Goal: Task Accomplishment & Management: Manage account settings

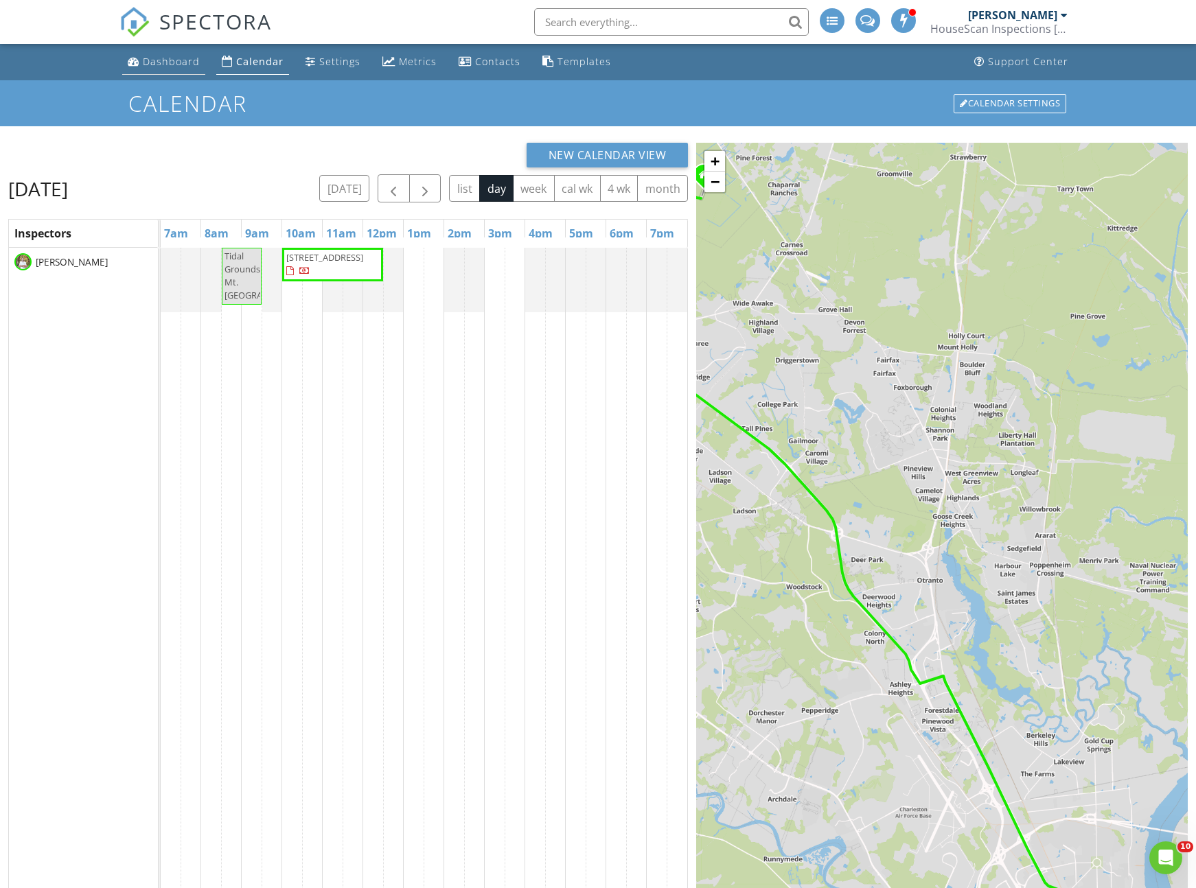
click at [158, 56] on div "Dashboard" at bounding box center [171, 61] width 57 height 13
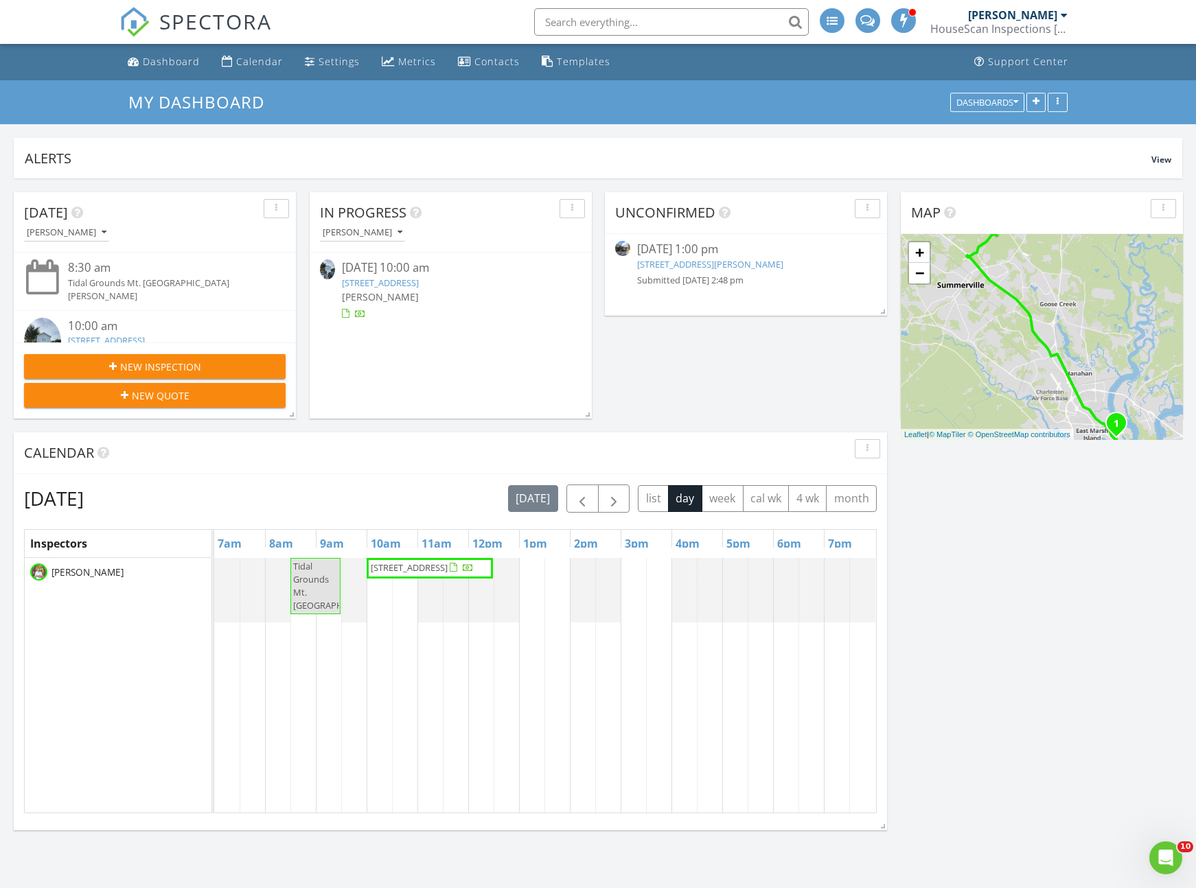
click at [669, 265] on link "1031 Chambers Ln, Mount Pleasant, SC 29464" at bounding box center [710, 264] width 146 height 12
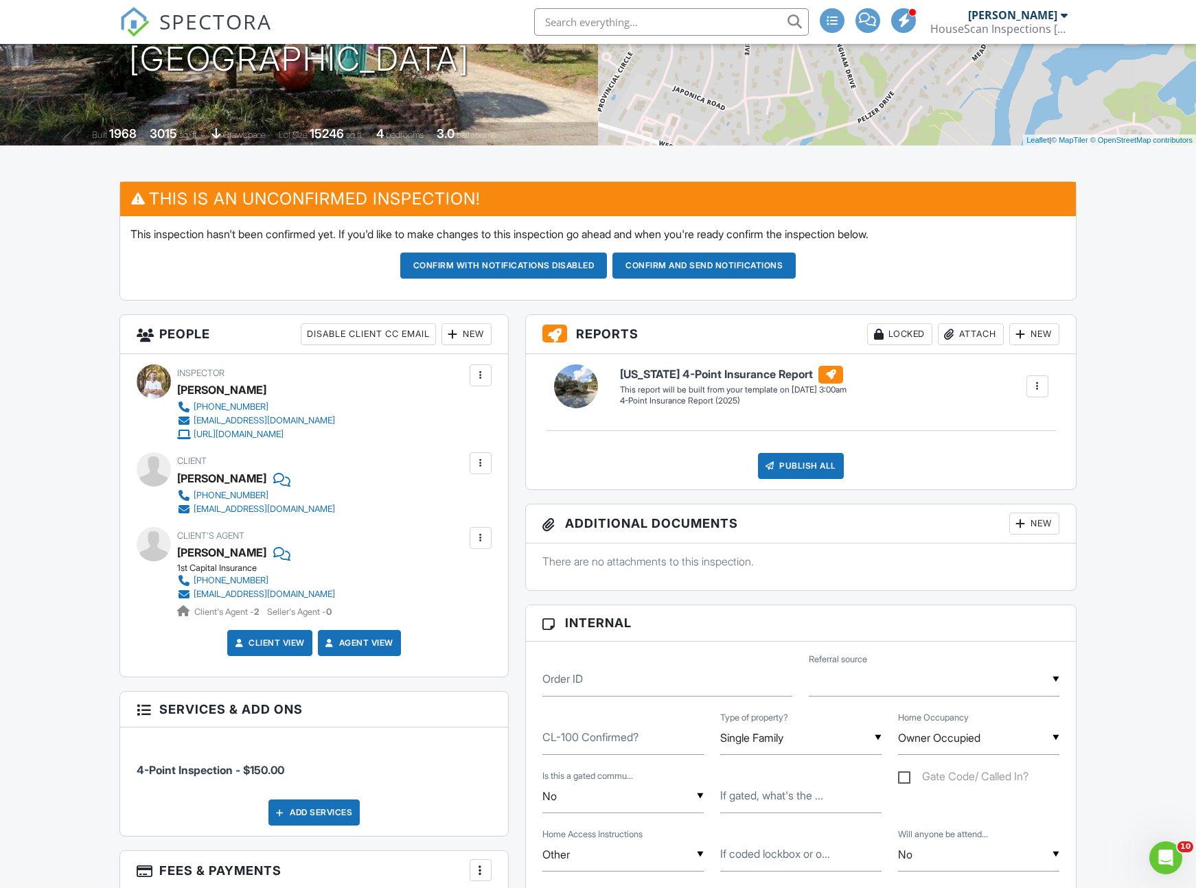
scroll to position [110, 0]
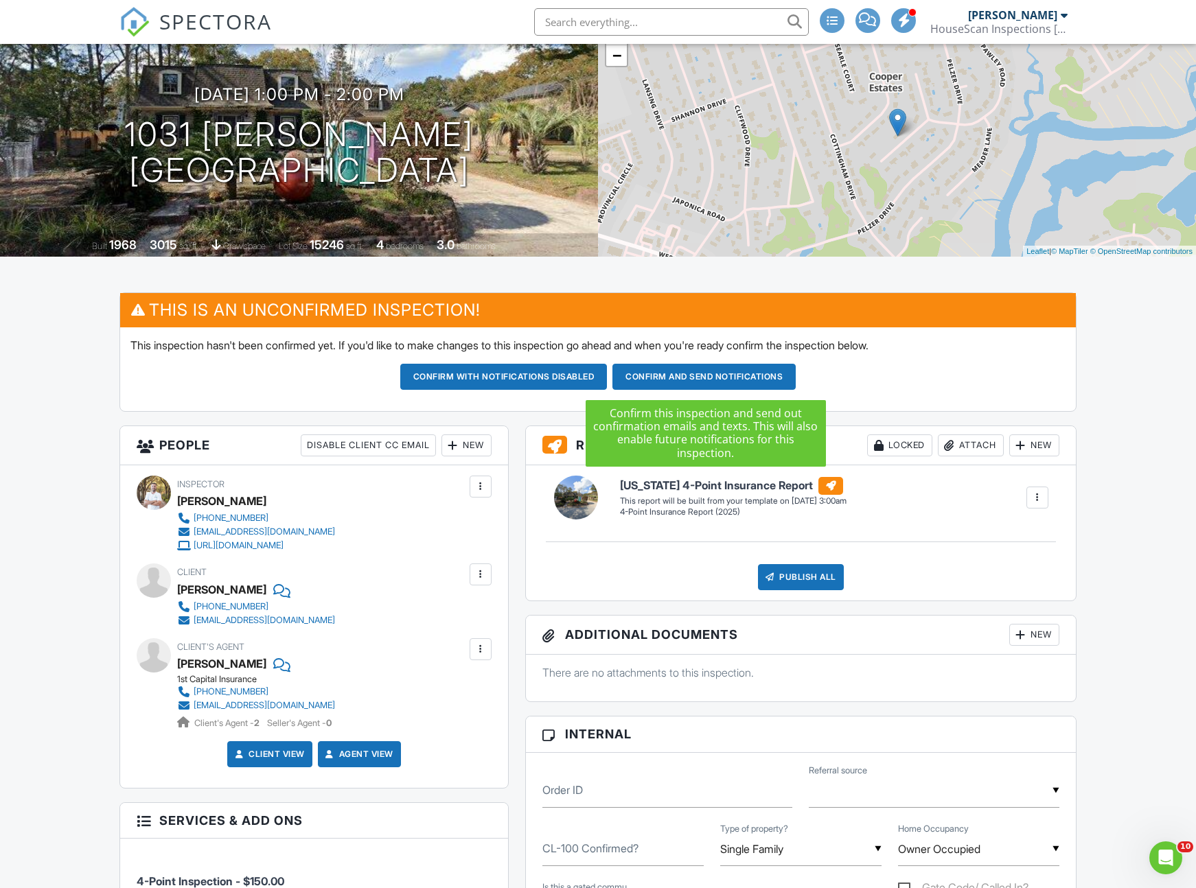
click at [608, 376] on button "Confirm and send notifications" at bounding box center [503, 377] width 207 height 26
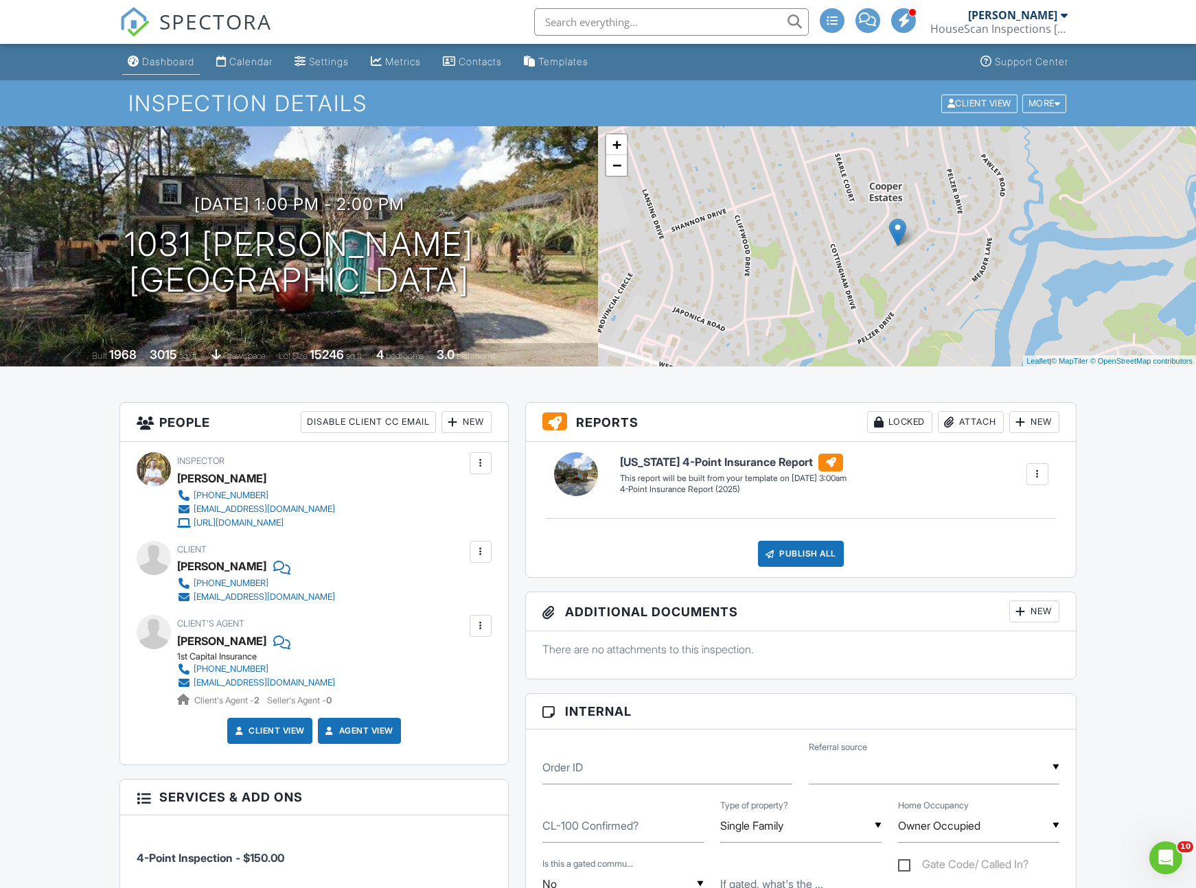
click at [166, 61] on div "Dashboard" at bounding box center [168, 62] width 52 height 12
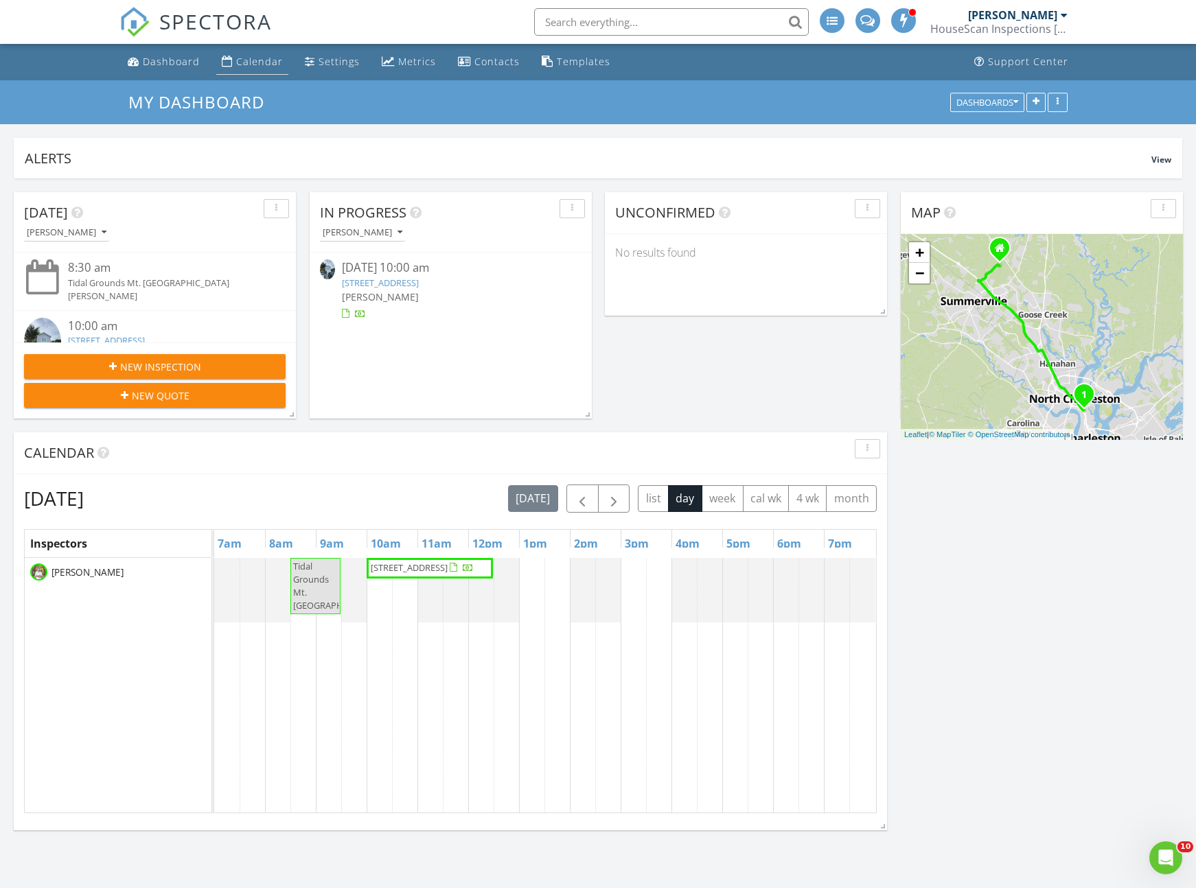
click at [259, 61] on div "Calendar" at bounding box center [259, 61] width 47 height 13
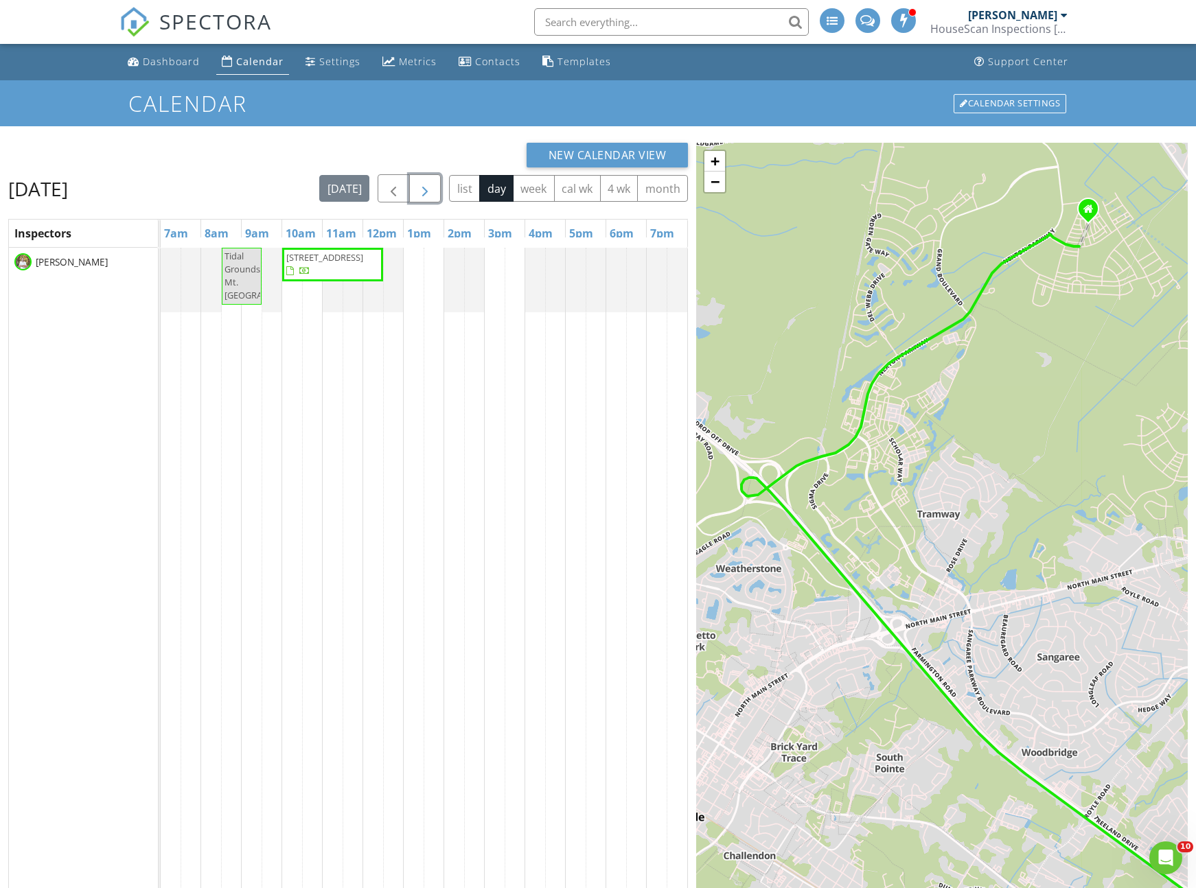
click at [422, 192] on span "button" at bounding box center [425, 189] width 16 height 16
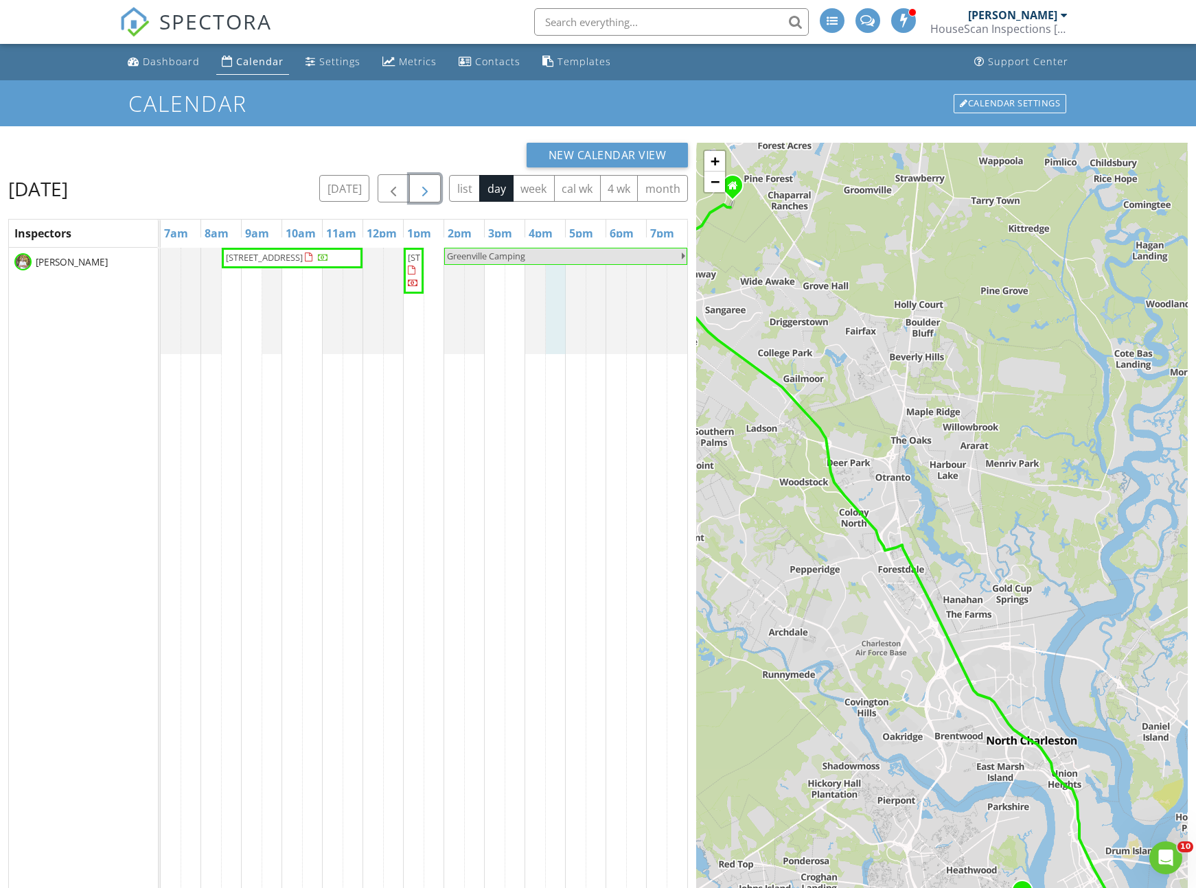
click at [161, 281] on div at bounding box center [161, 301] width 0 height 106
click at [553, 227] on link "Inspection" at bounding box center [554, 225] width 71 height 22
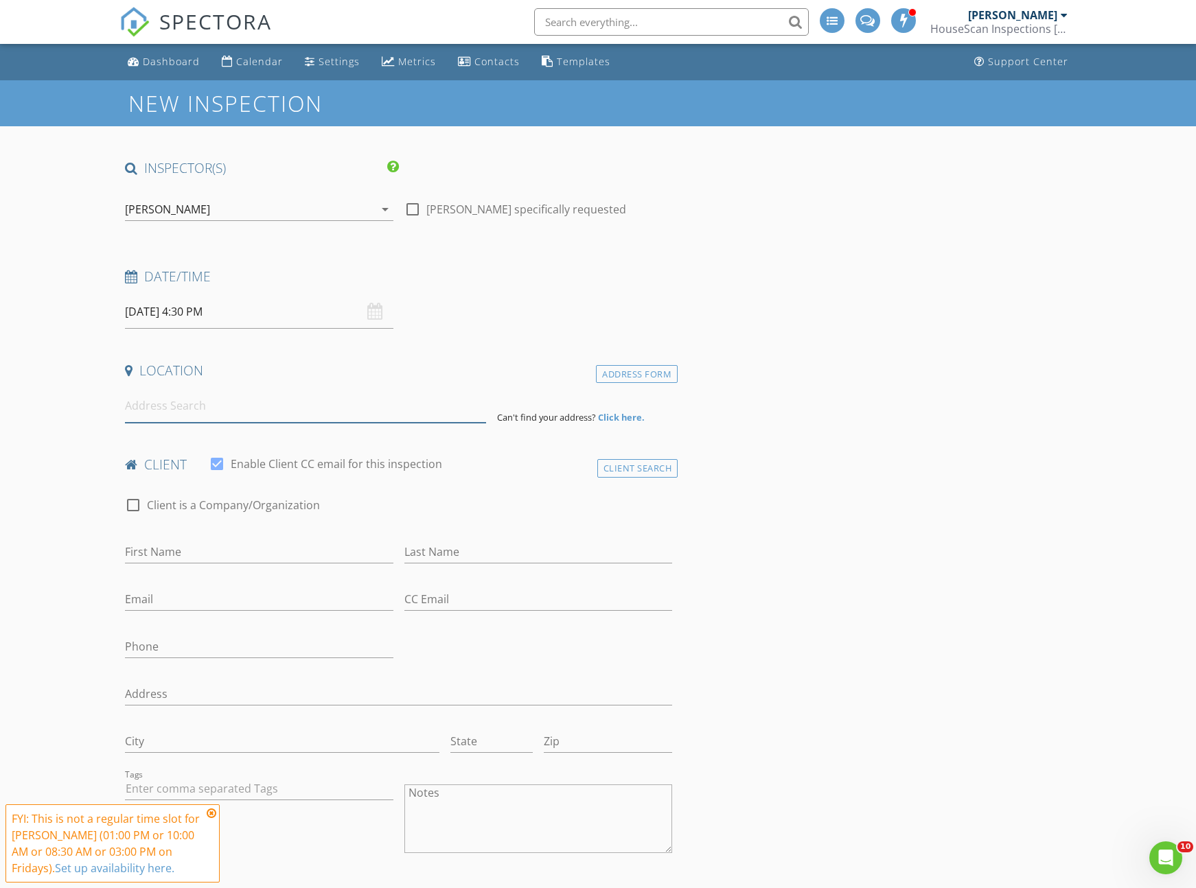
click at [185, 406] on input at bounding box center [305, 406] width 361 height 34
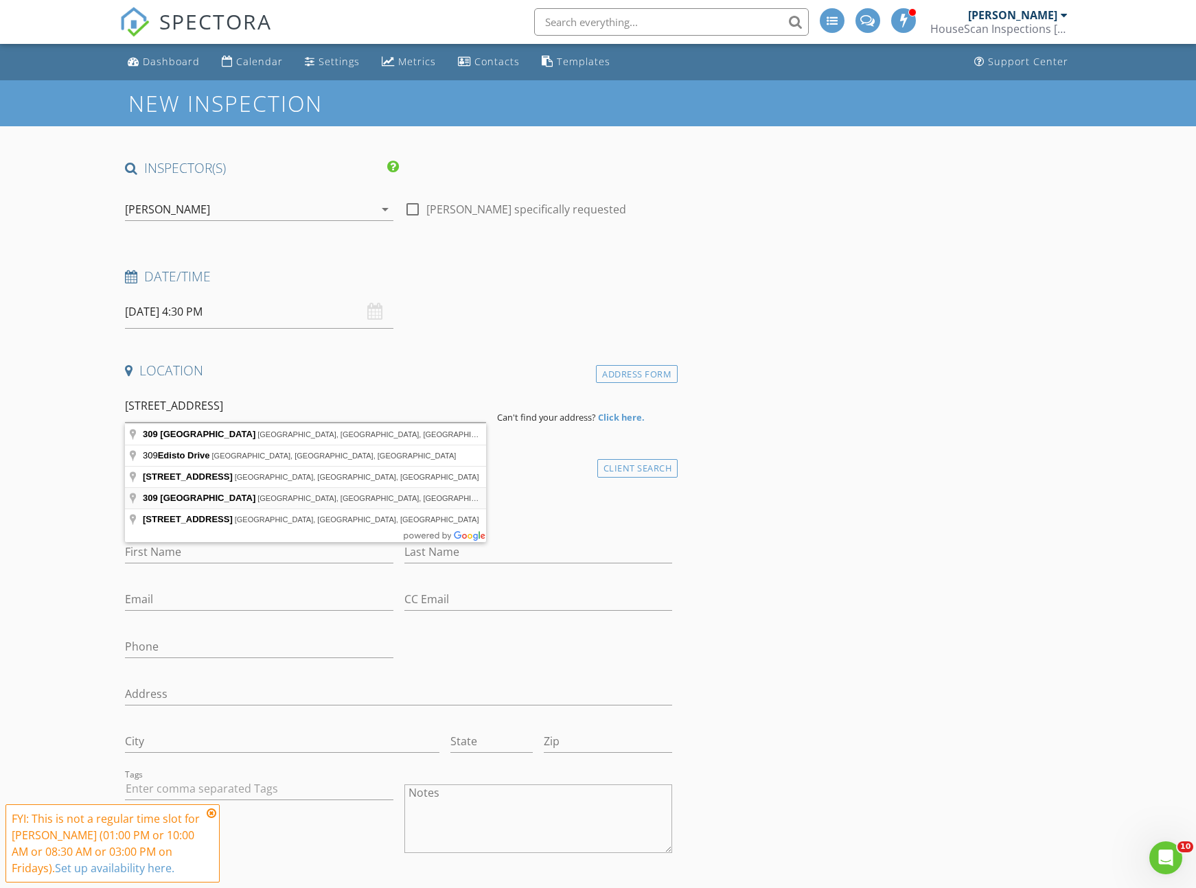
type input "309 South Edisto Avenue, Columbia, SC, USA"
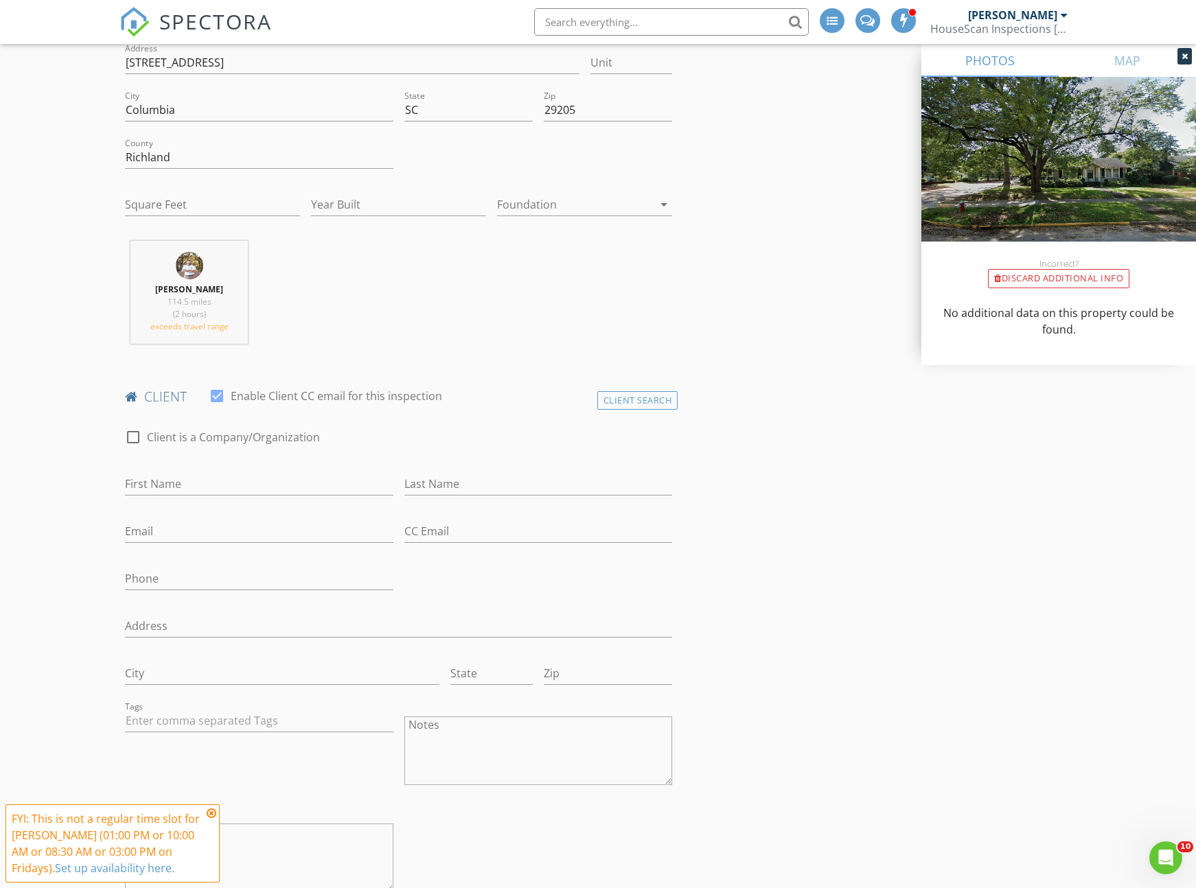
scroll to position [349, 0]
click at [133, 440] on div at bounding box center [133, 436] width 23 height 23
checkbox input "true"
click at [174, 487] on input "Enable Client CC email for this inspection" at bounding box center [398, 483] width 547 height 23
type input "Inspectify"
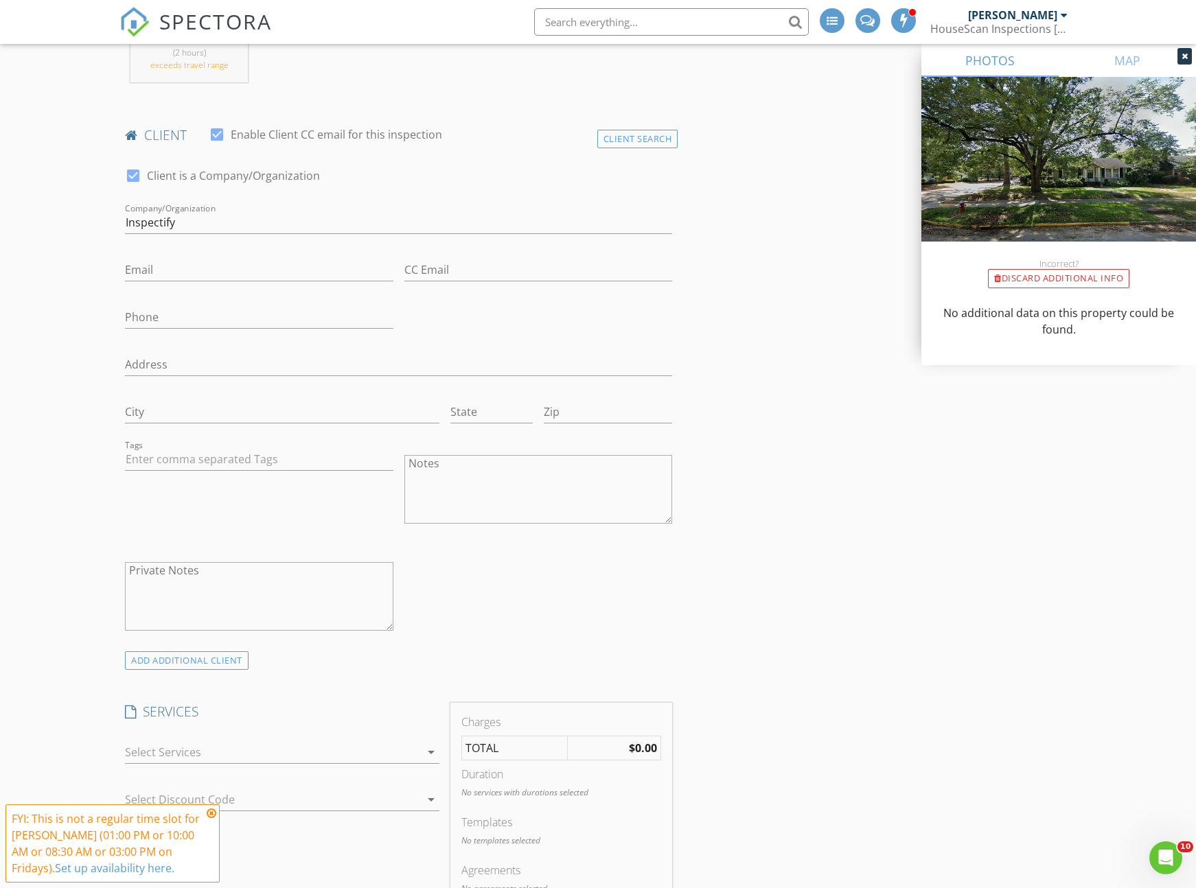
scroll to position [733, 0]
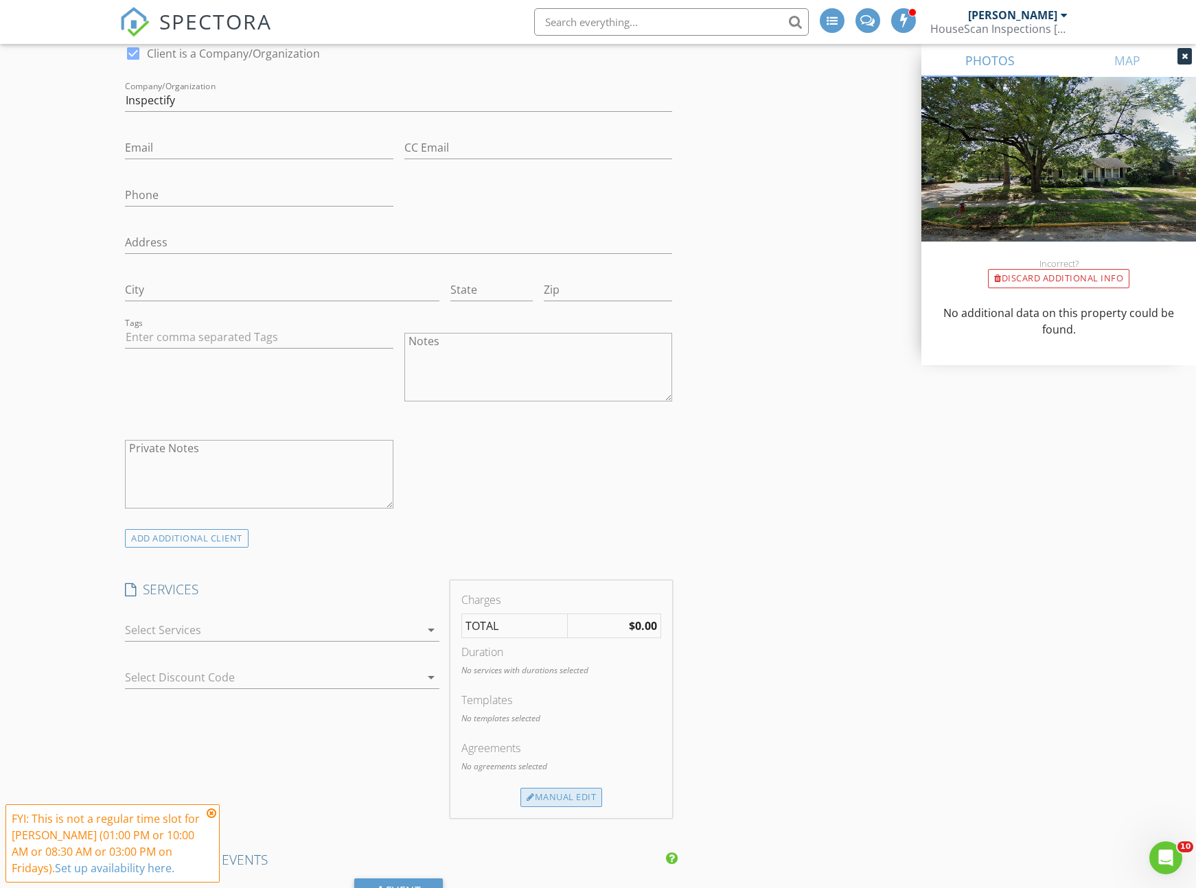
click at [578, 798] on div "Manual Edit" at bounding box center [561, 797] width 82 height 19
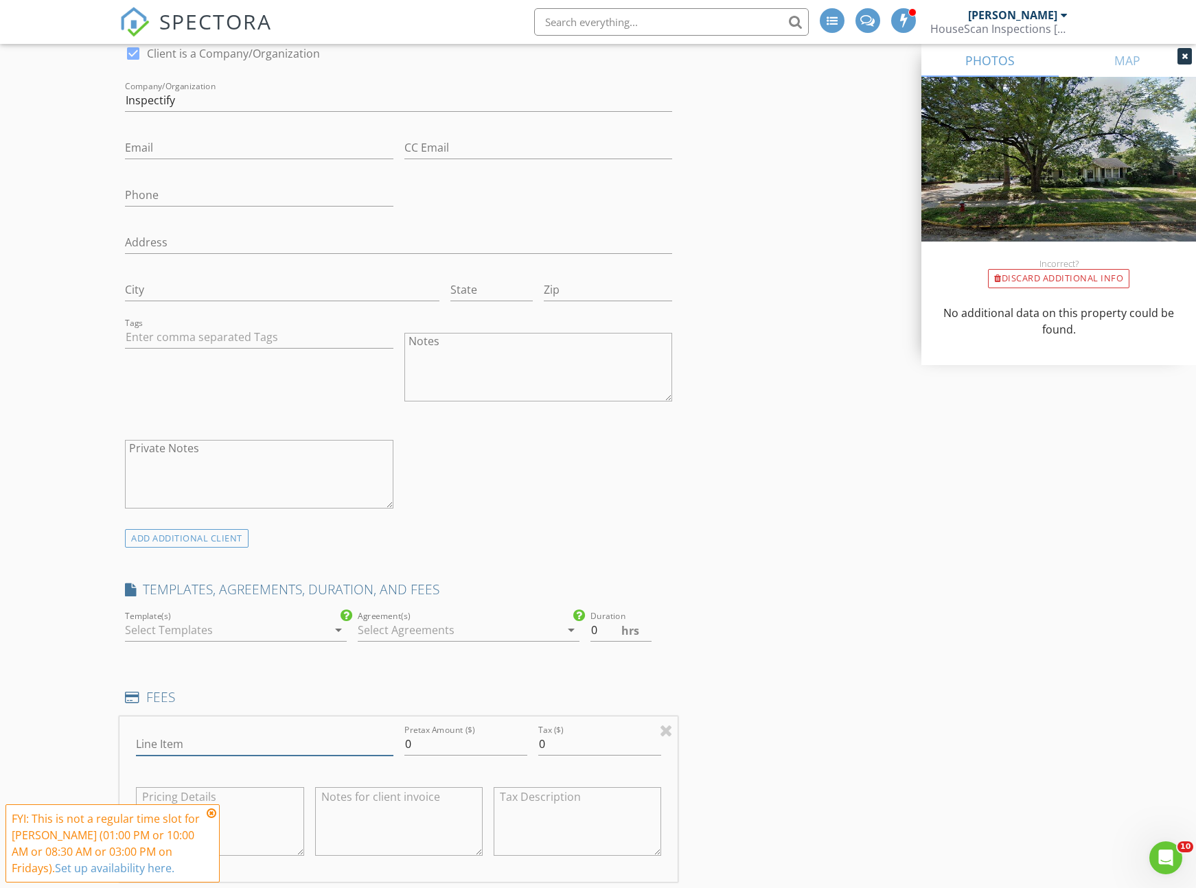
click at [196, 755] on input "Line Item" at bounding box center [264, 744] width 257 height 23
type input "Inspectify Draw"
drag, startPoint x: 417, startPoint y: 741, endPoint x: 447, endPoint y: 747, distance: 30.7
click at [417, 741] on input "0" at bounding box center [465, 744] width 123 height 23
type input "68"
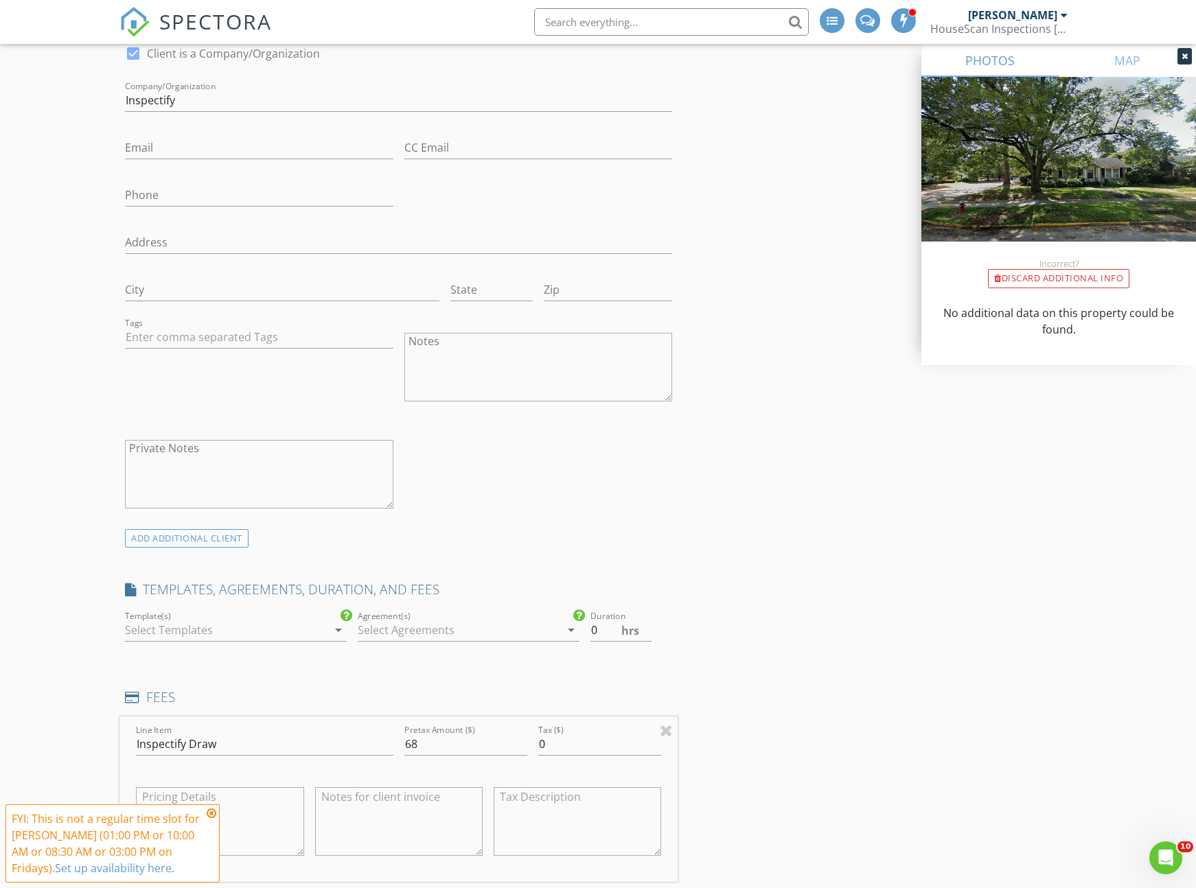
click at [89, 691] on div "New Inspection INSPECTOR(S) check_box Bradley Goodson PRIMARY Bradley Goodson a…" at bounding box center [598, 895] width 1196 height 3094
click at [210, 814] on icon at bounding box center [212, 813] width 10 height 11
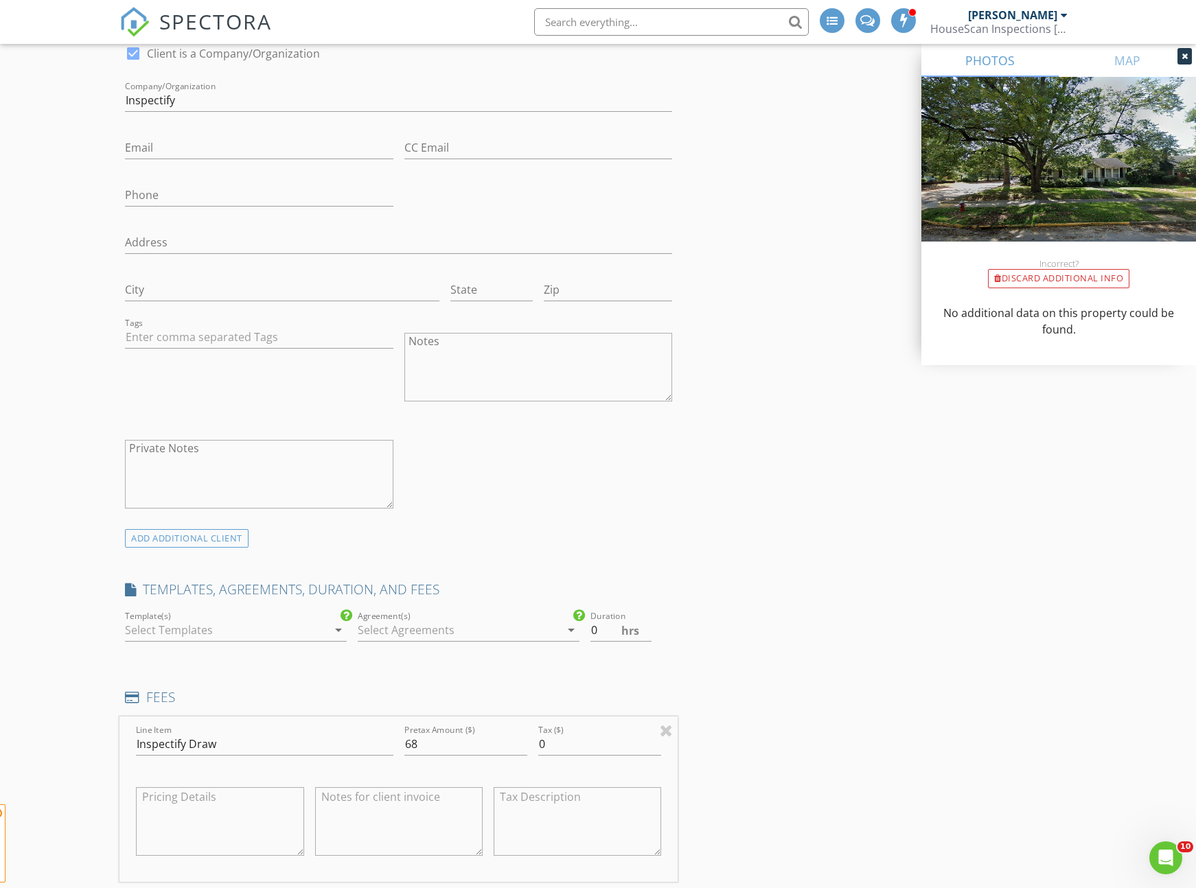
click at [85, 691] on div "New Inspection INSPECTOR(S) check_box Bradley Goodson PRIMARY Bradley Goodson a…" at bounding box center [598, 895] width 1196 height 3094
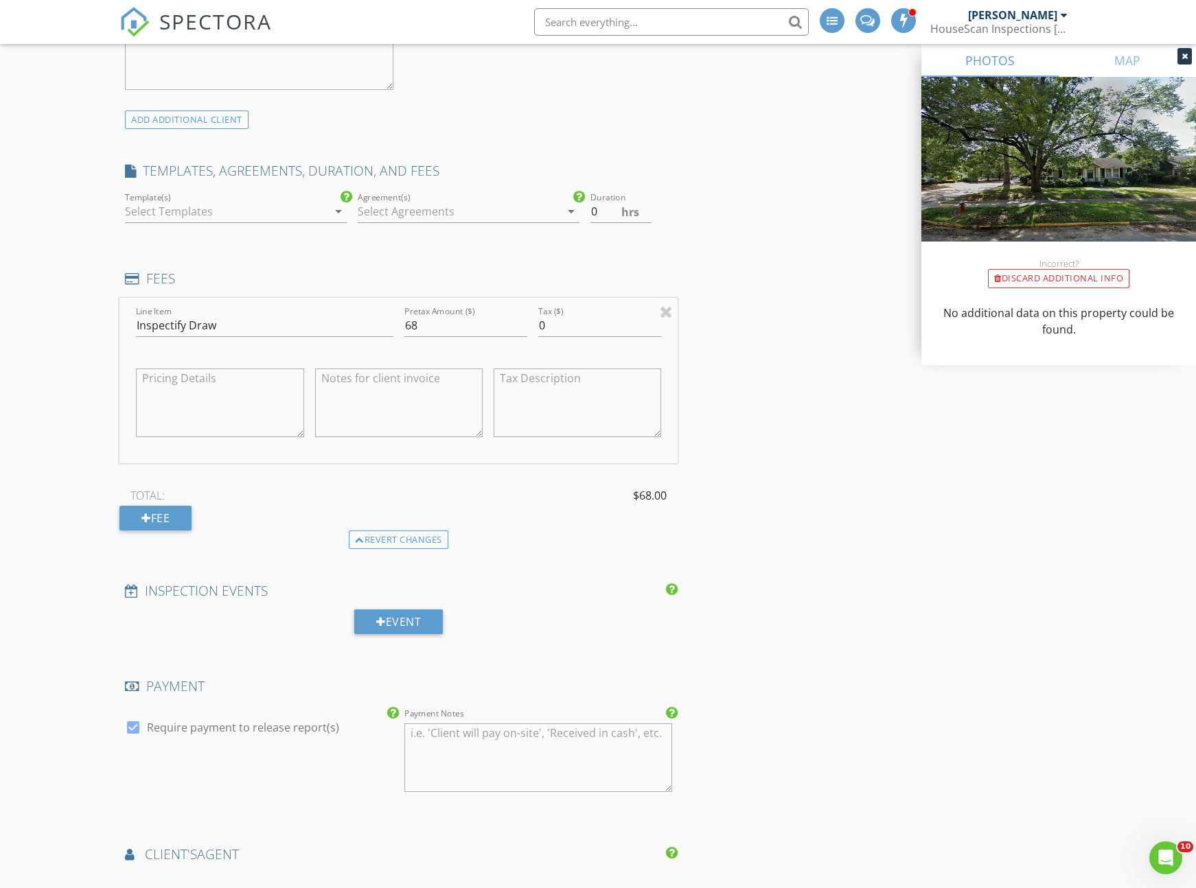
scroll to position [1434, 0]
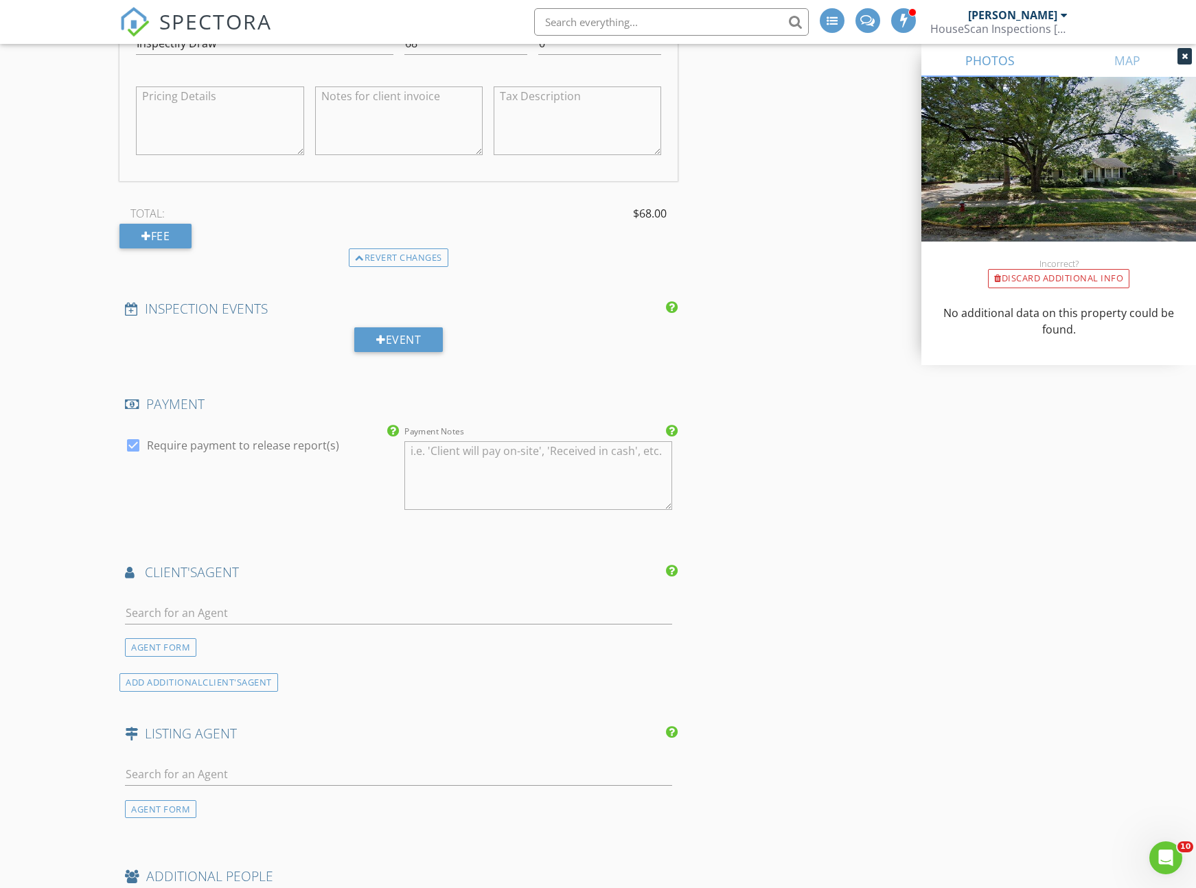
click at [133, 439] on div at bounding box center [133, 445] width 23 height 23
checkbox input "false"
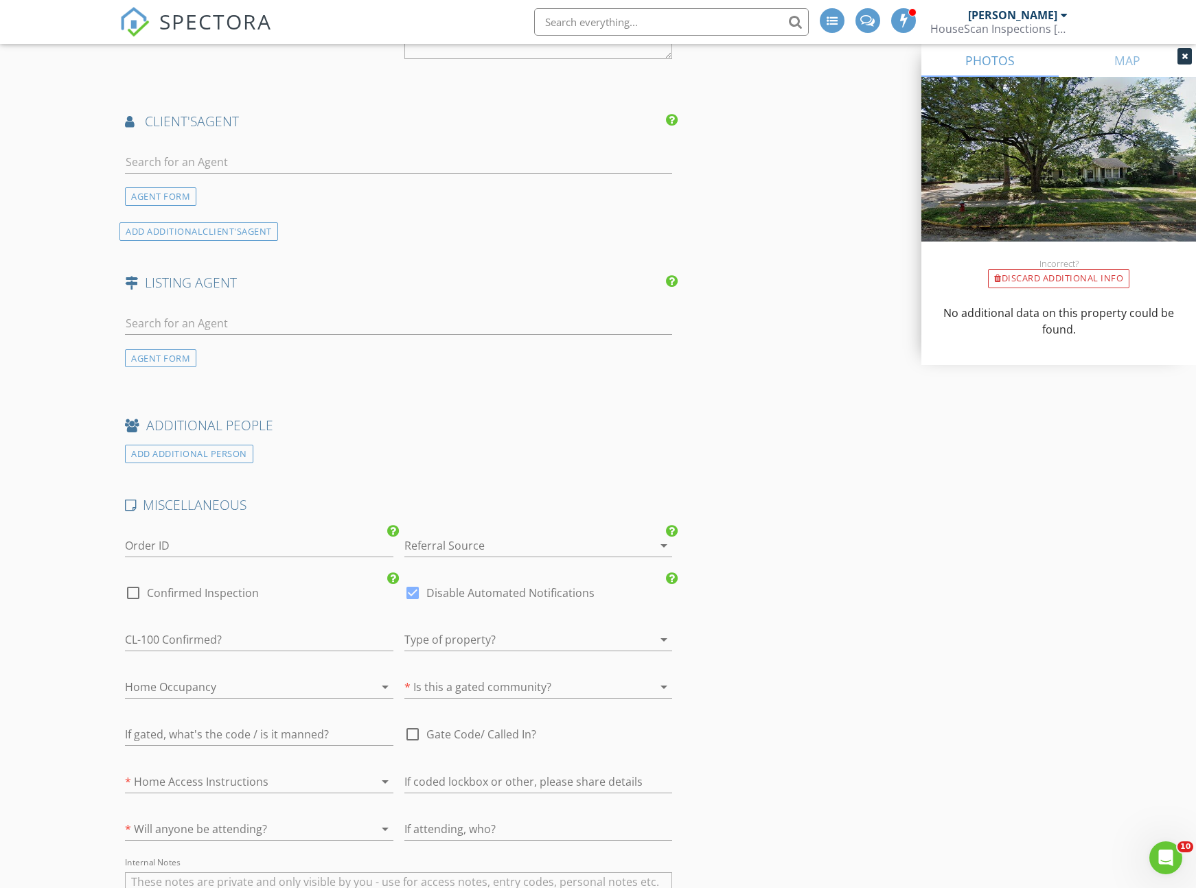
scroll to position [2170, 0]
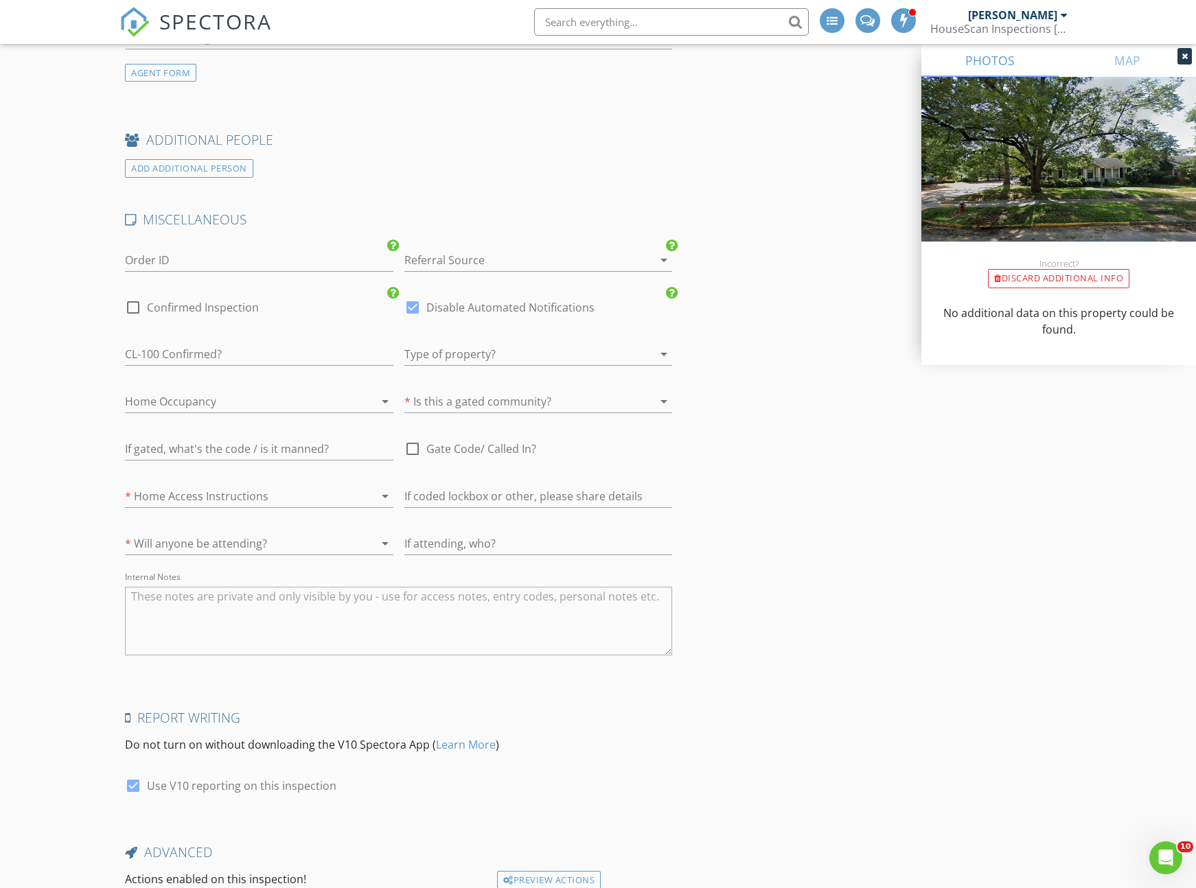
click at [227, 498] on div at bounding box center [239, 496] width 229 height 22
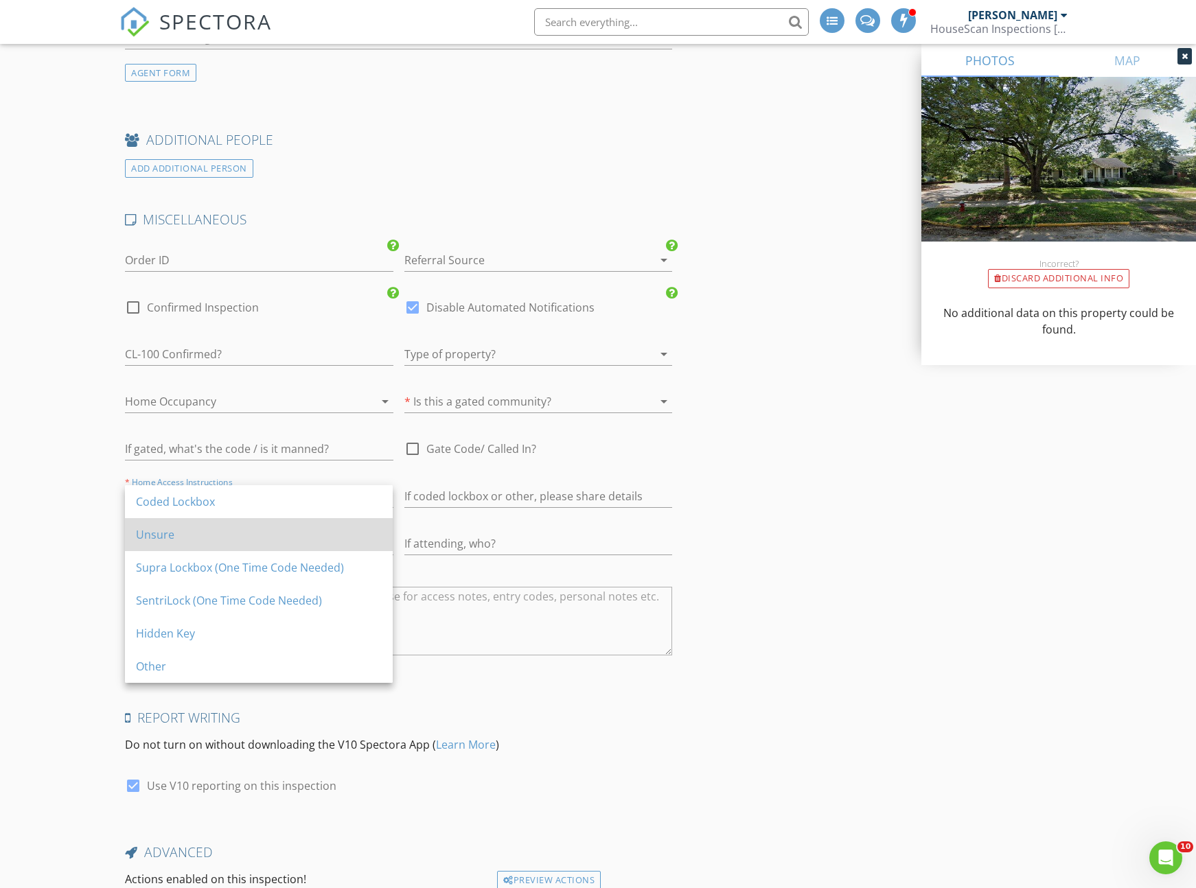
click at [208, 536] on div "Unsure" at bounding box center [259, 535] width 246 height 16
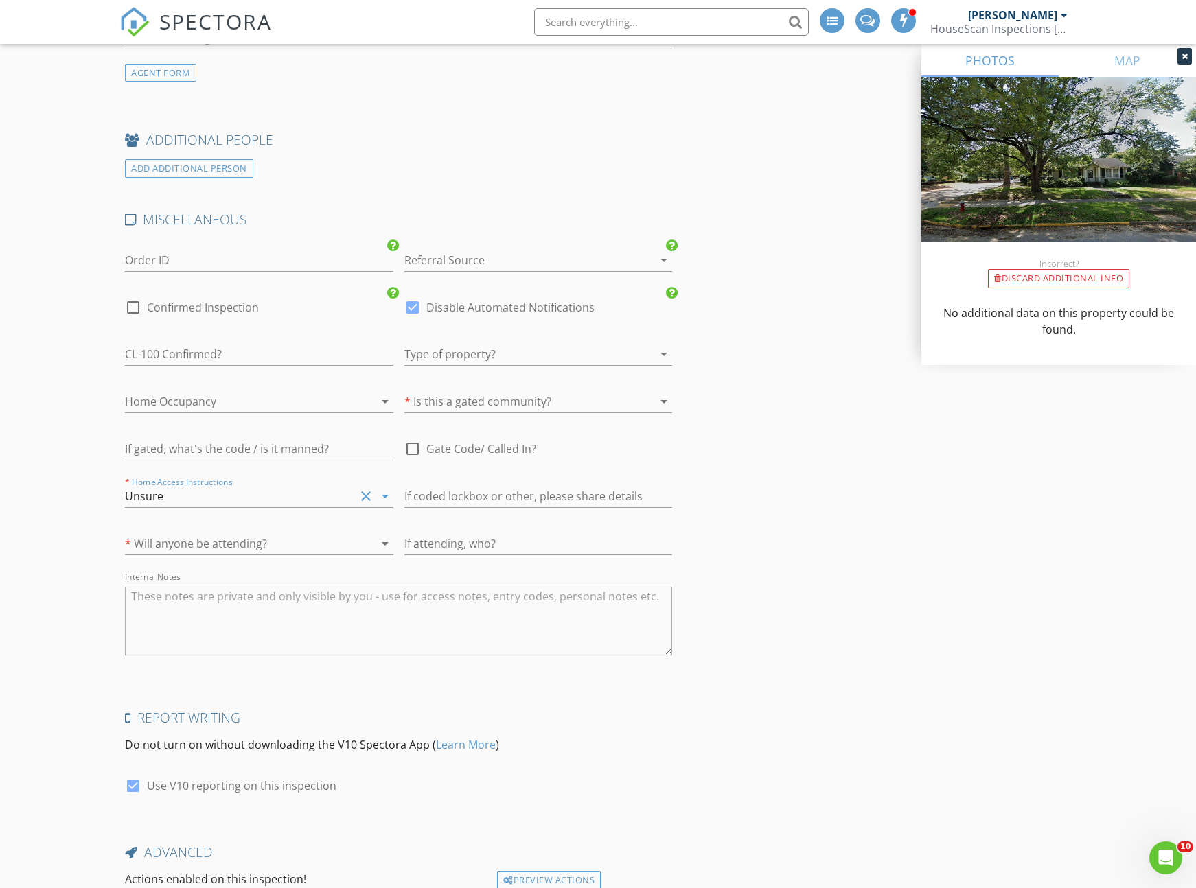
click at [213, 555] on div "* Will anyone be attending? arrow_drop_down" at bounding box center [259, 551] width 268 height 36
click at [216, 545] on div at bounding box center [239, 544] width 229 height 22
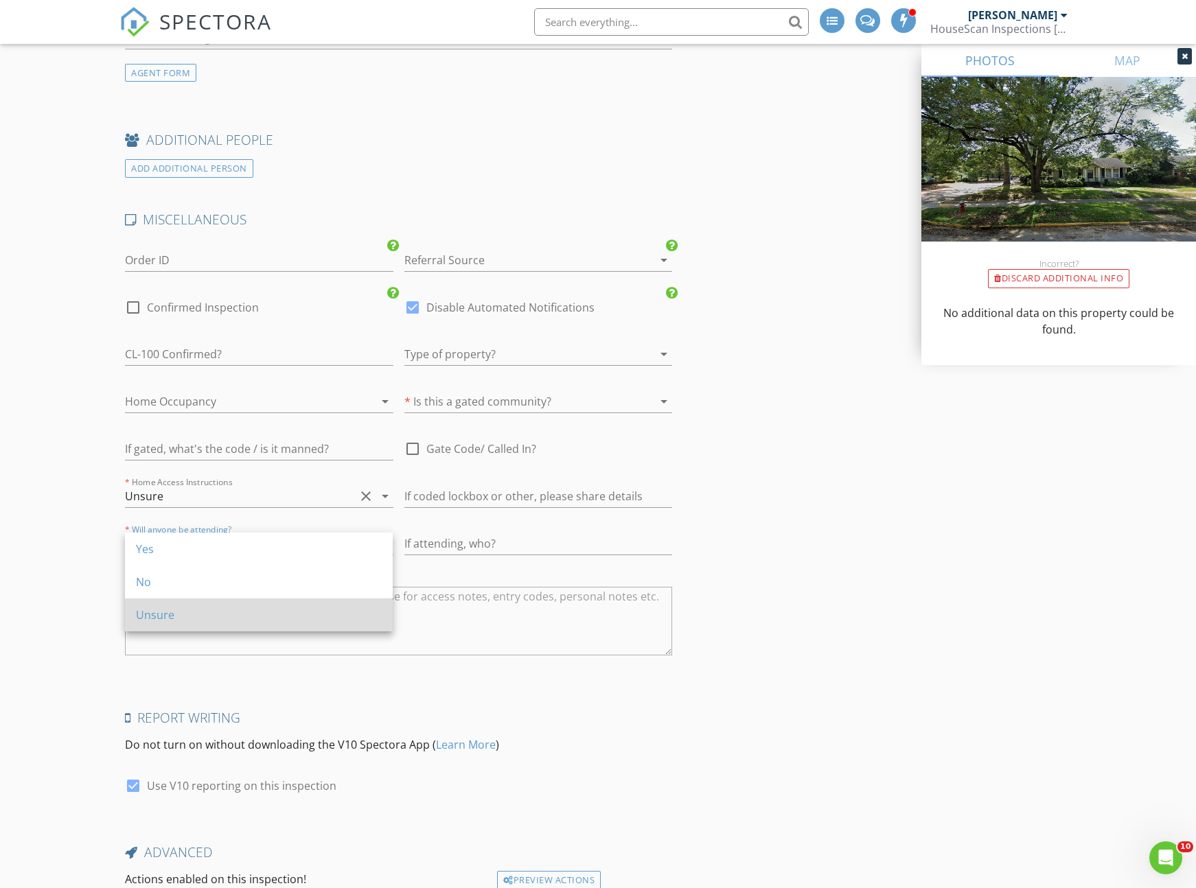
click at [200, 608] on div "Unsure" at bounding box center [259, 615] width 246 height 16
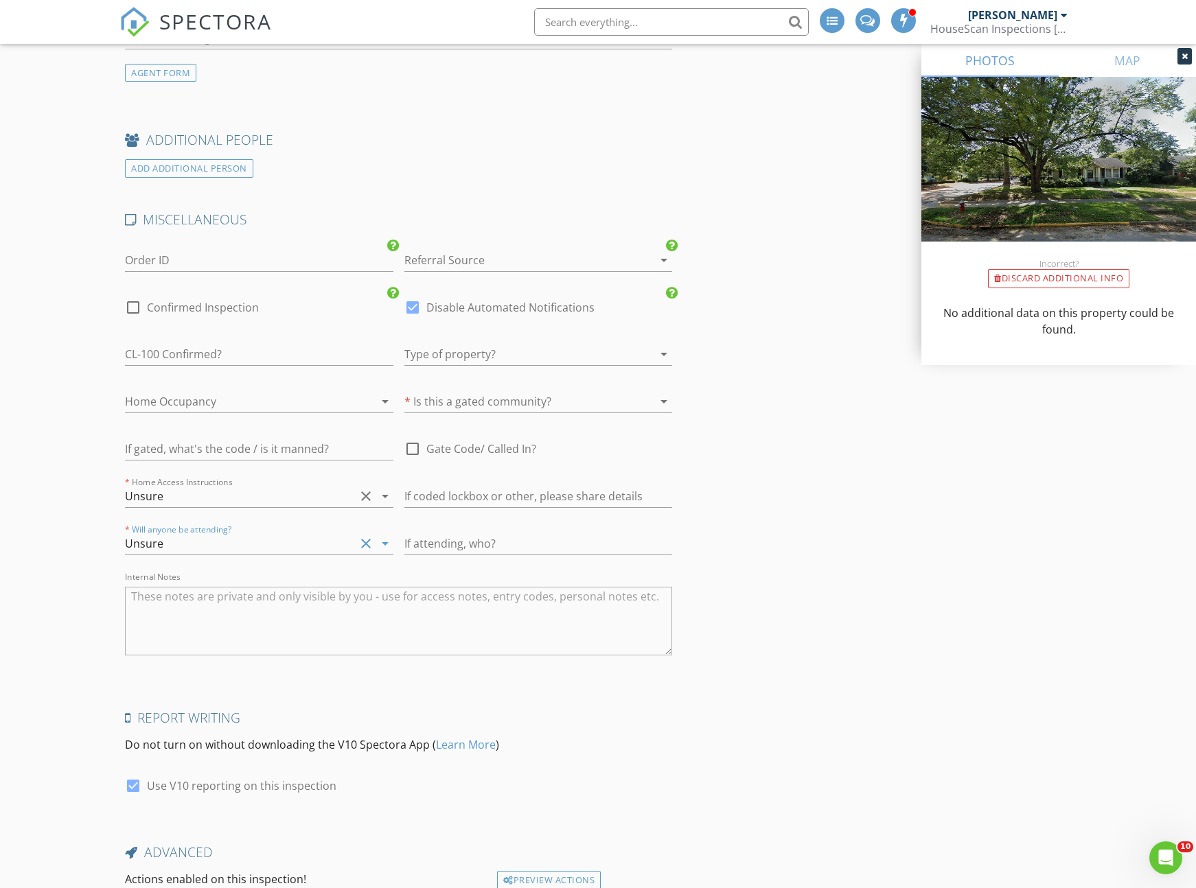
click at [435, 406] on div at bounding box center [518, 402] width 229 height 22
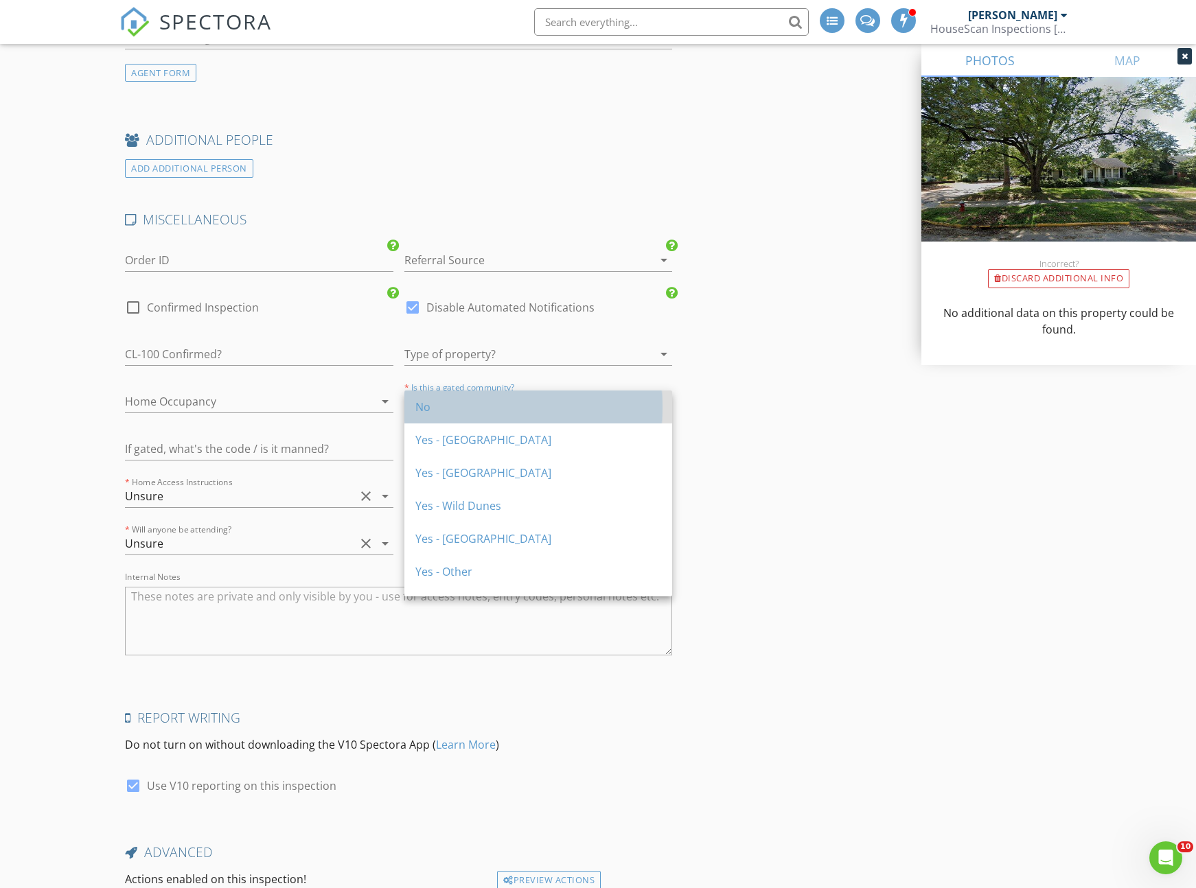
click at [435, 421] on div "No" at bounding box center [538, 407] width 246 height 33
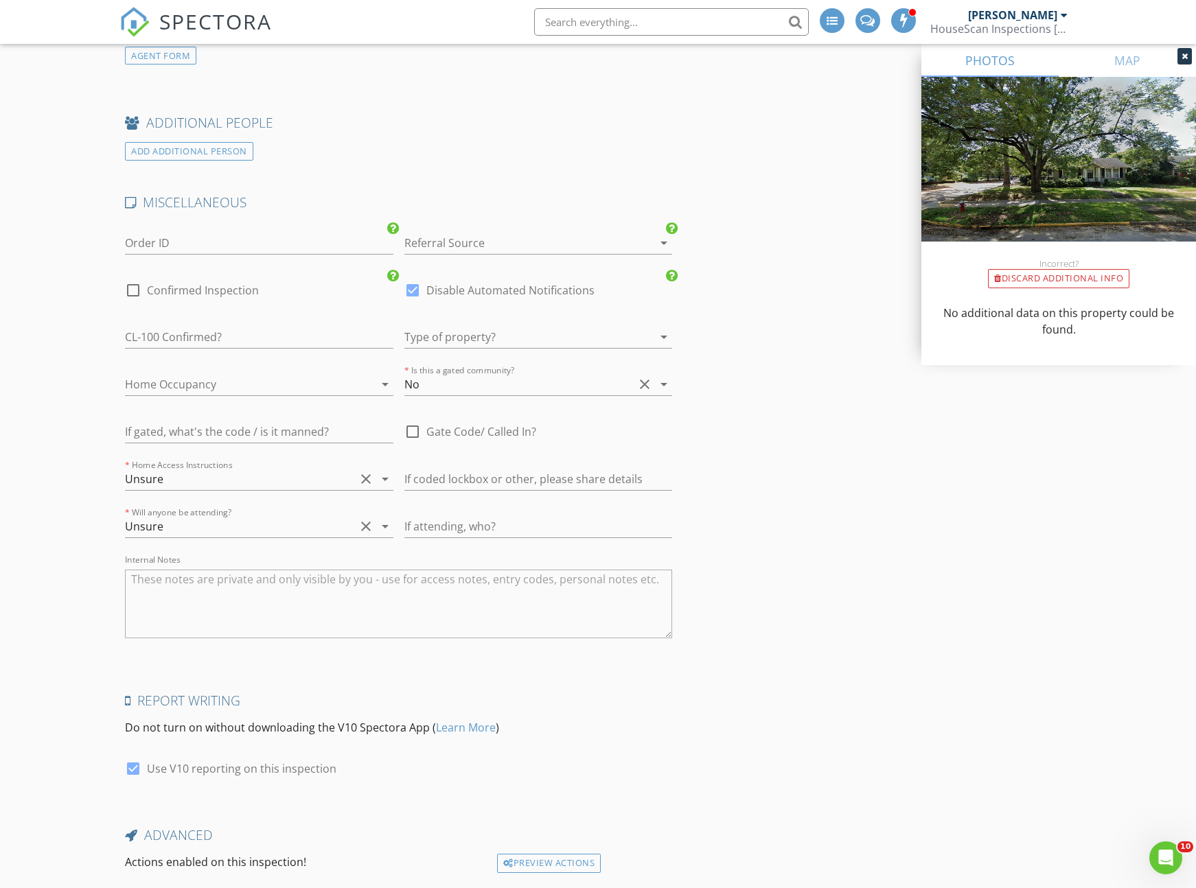
scroll to position [2196, 0]
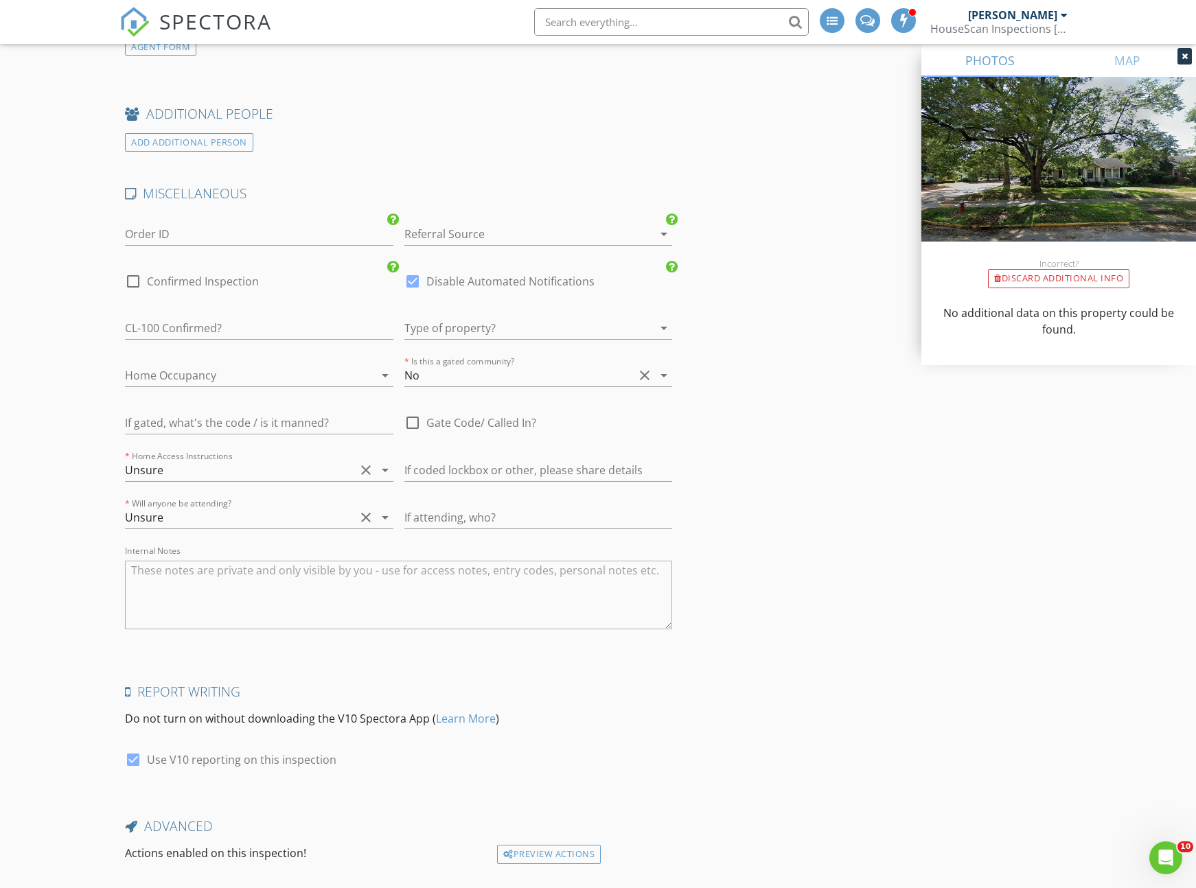
click at [131, 285] on div at bounding box center [133, 281] width 23 height 23
checkbox input "true"
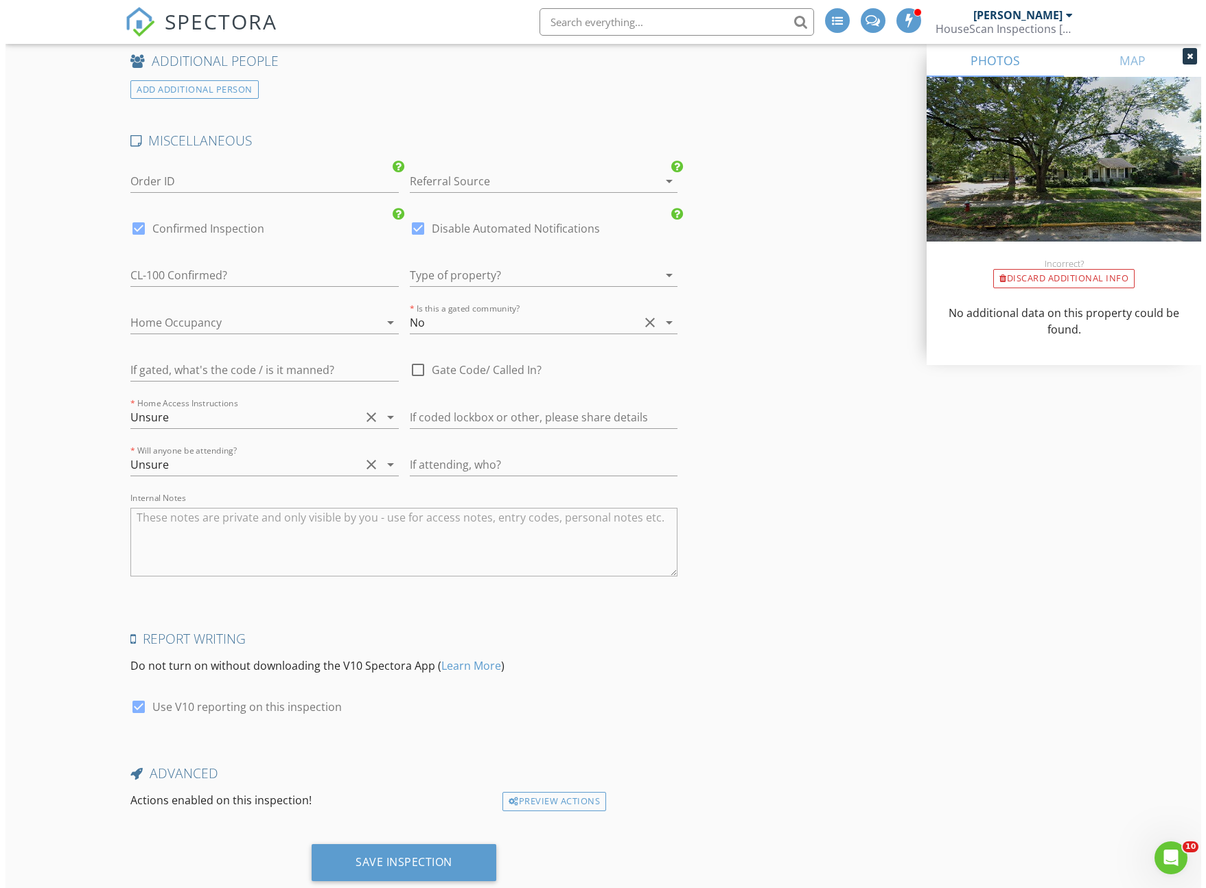
scroll to position [2286, 0]
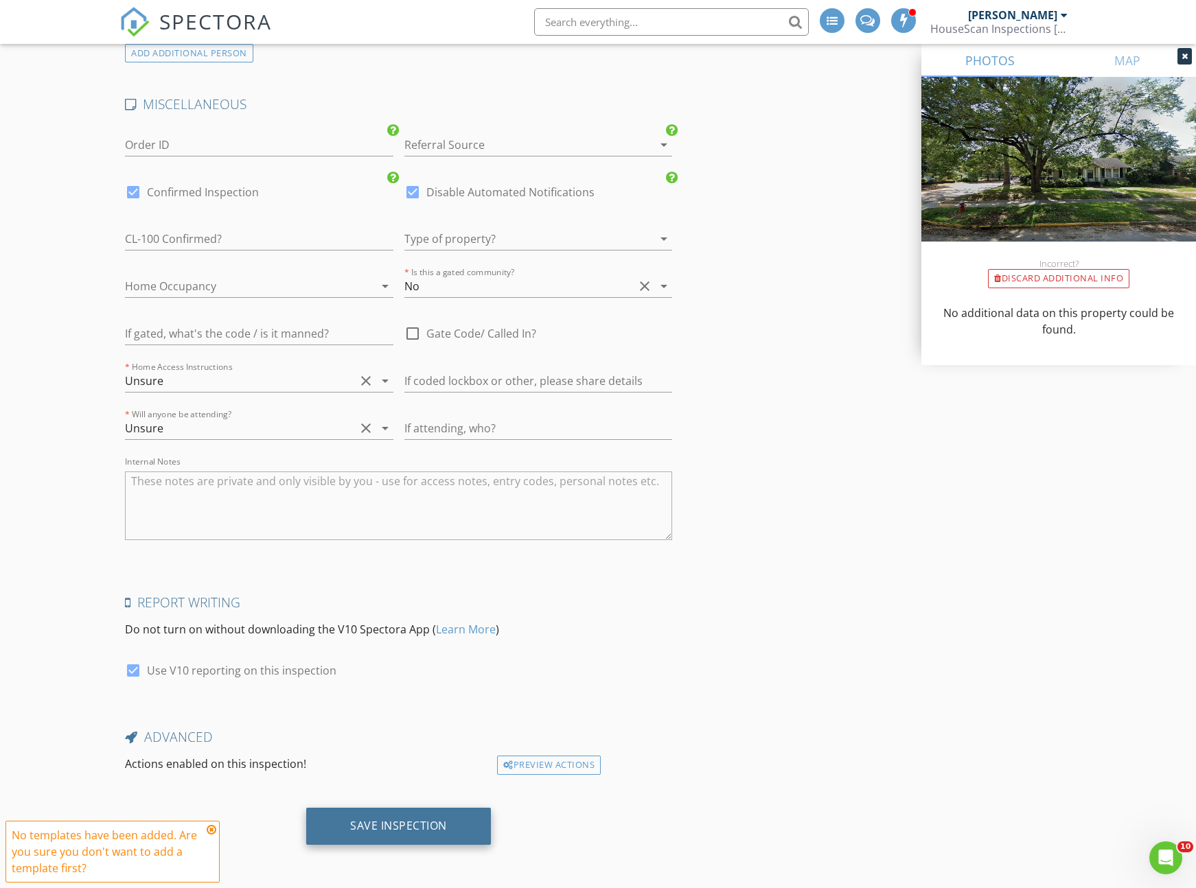
click at [419, 829] on div "Save Inspection" at bounding box center [398, 826] width 97 height 14
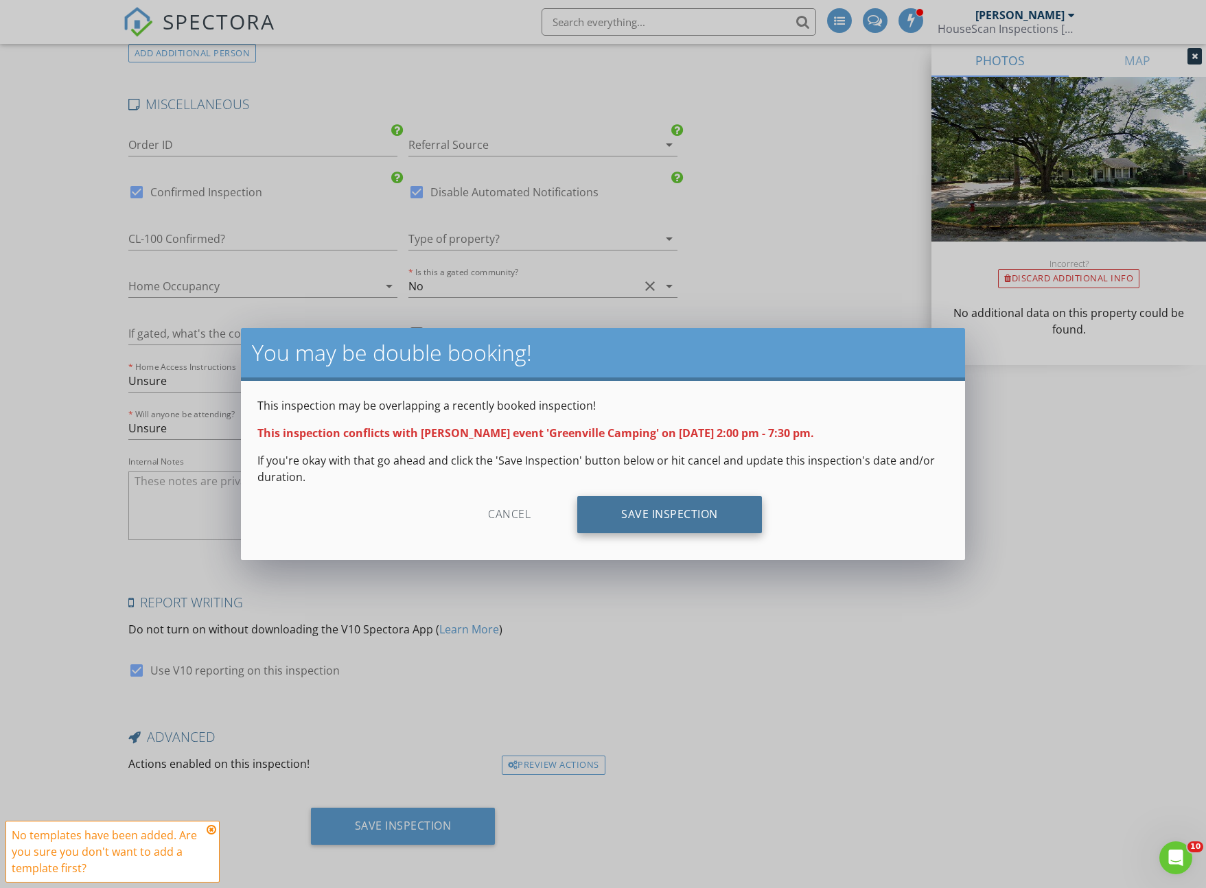
click at [672, 520] on div "Save Inspection" at bounding box center [669, 514] width 185 height 37
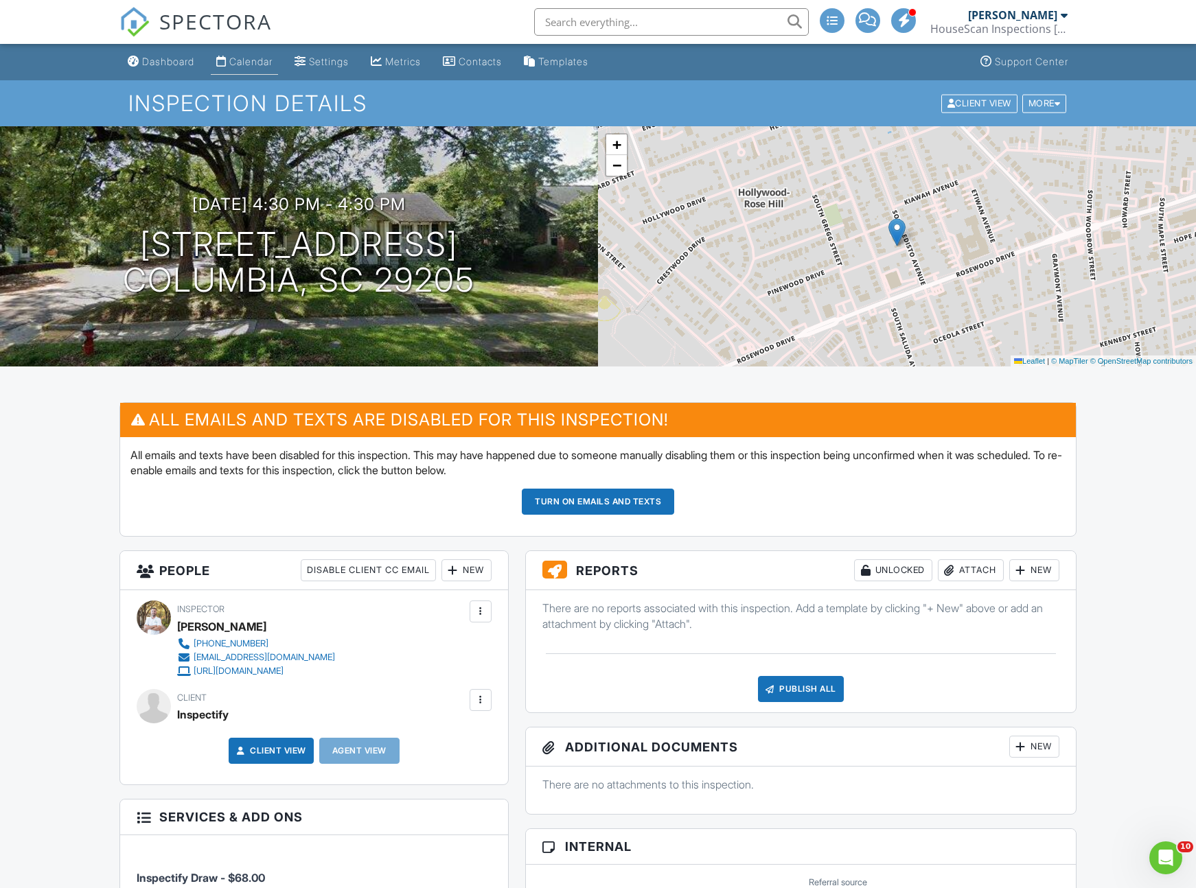
click at [256, 62] on div "Calendar" at bounding box center [250, 62] width 43 height 12
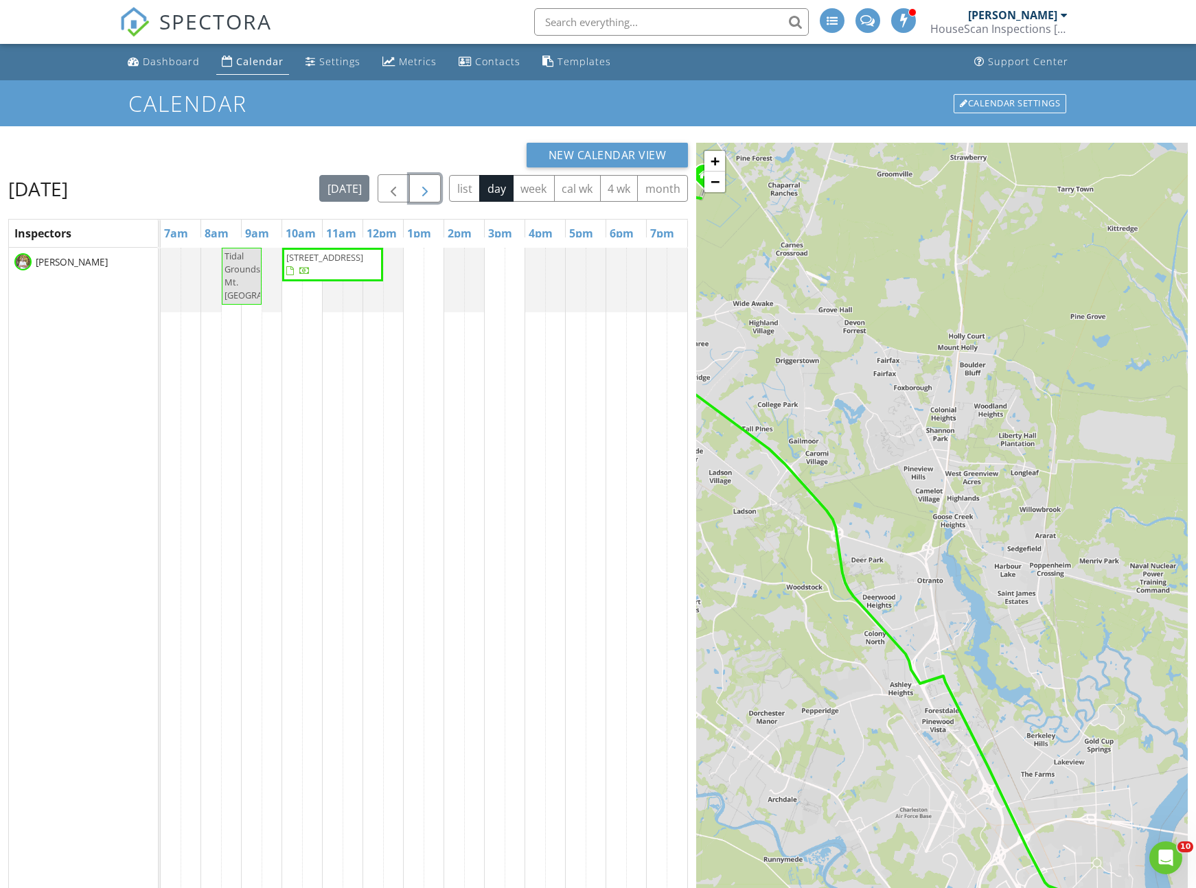
click at [428, 191] on span "button" at bounding box center [425, 189] width 16 height 16
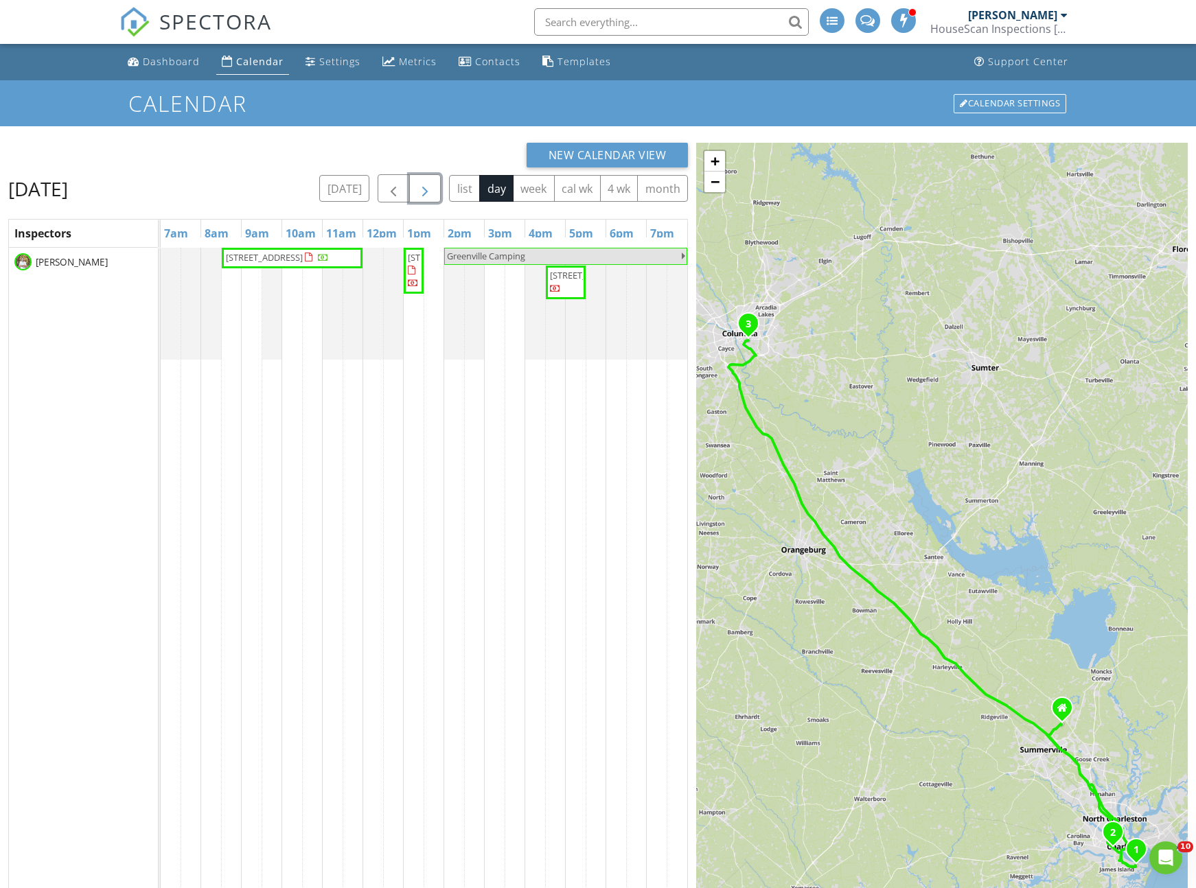
click at [427, 192] on span "button" at bounding box center [425, 189] width 16 height 16
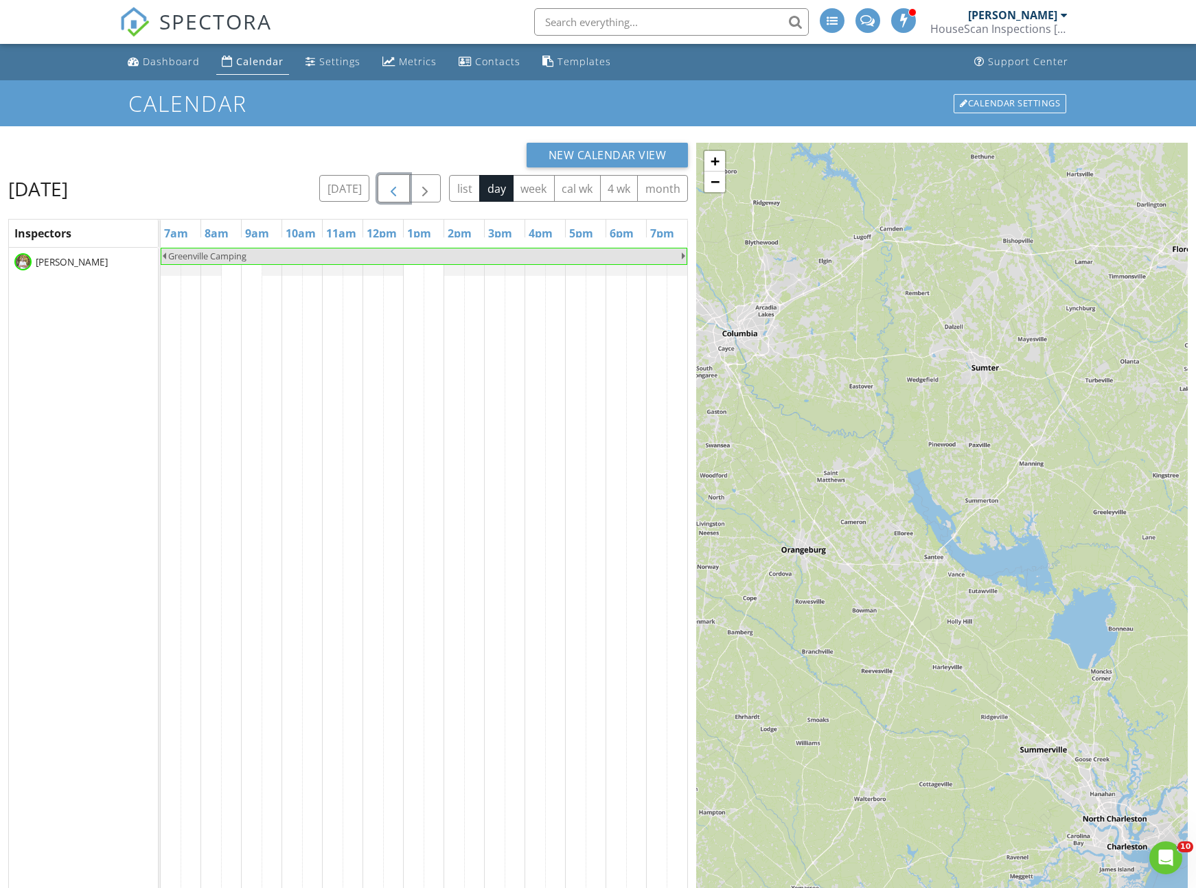
click at [400, 193] on span "button" at bounding box center [393, 189] width 16 height 16
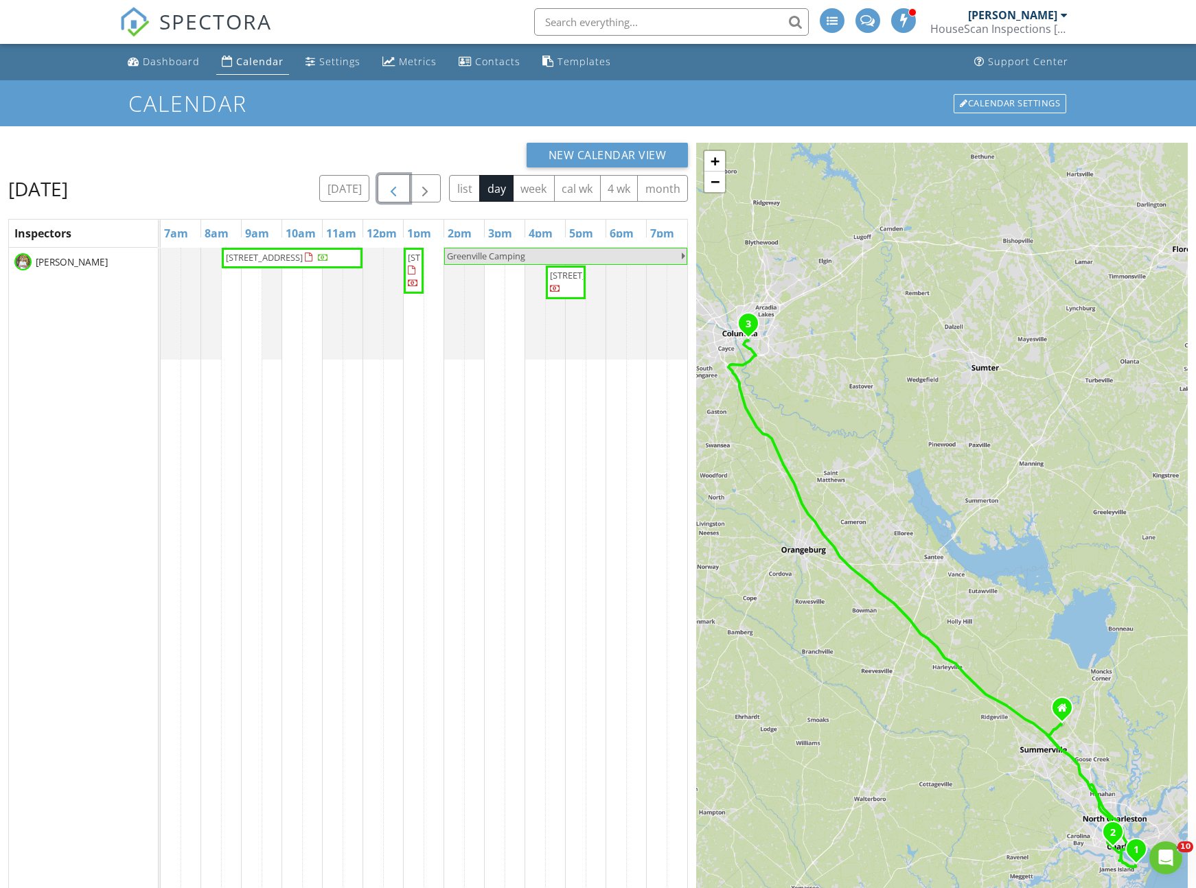
click at [393, 192] on span "button" at bounding box center [393, 189] width 16 height 16
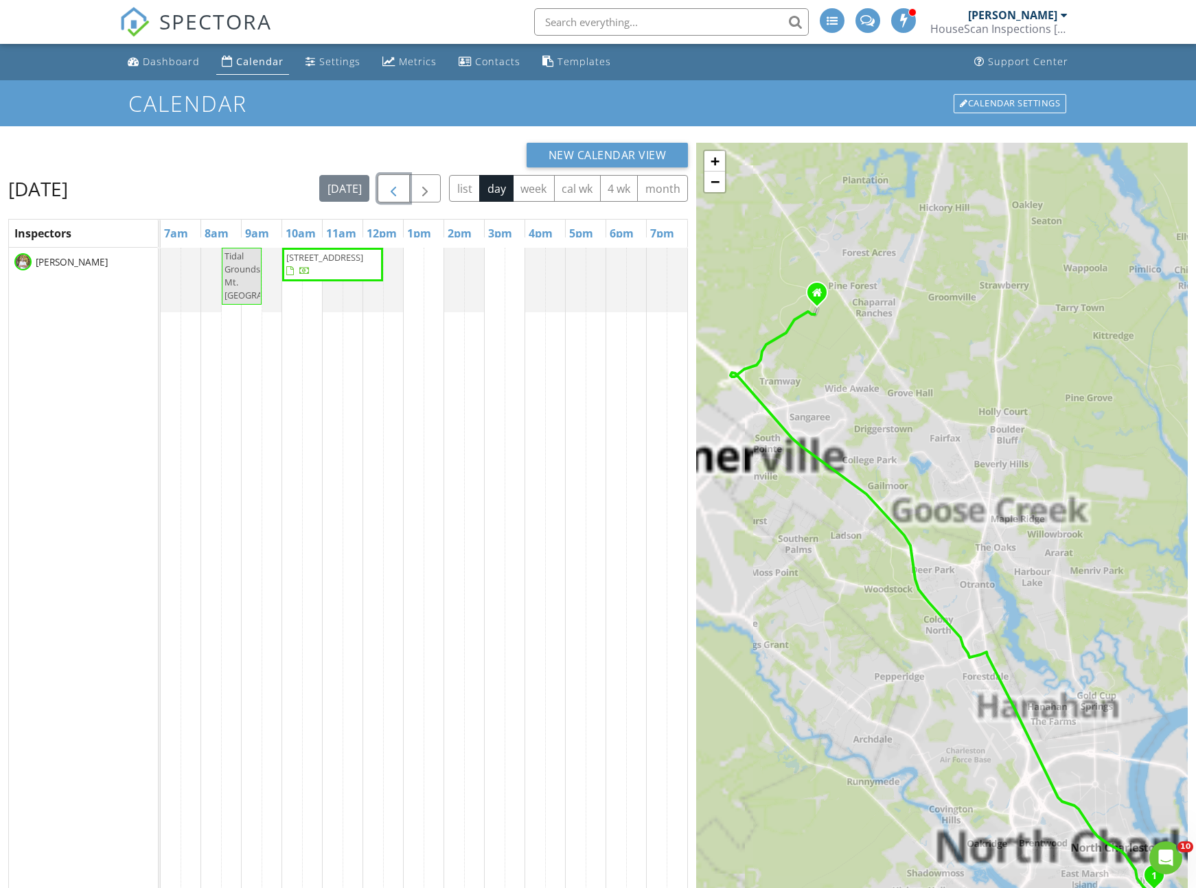
click at [337, 264] on span "1991 Joppa Ave, North Charleston 29405" at bounding box center [324, 257] width 77 height 12
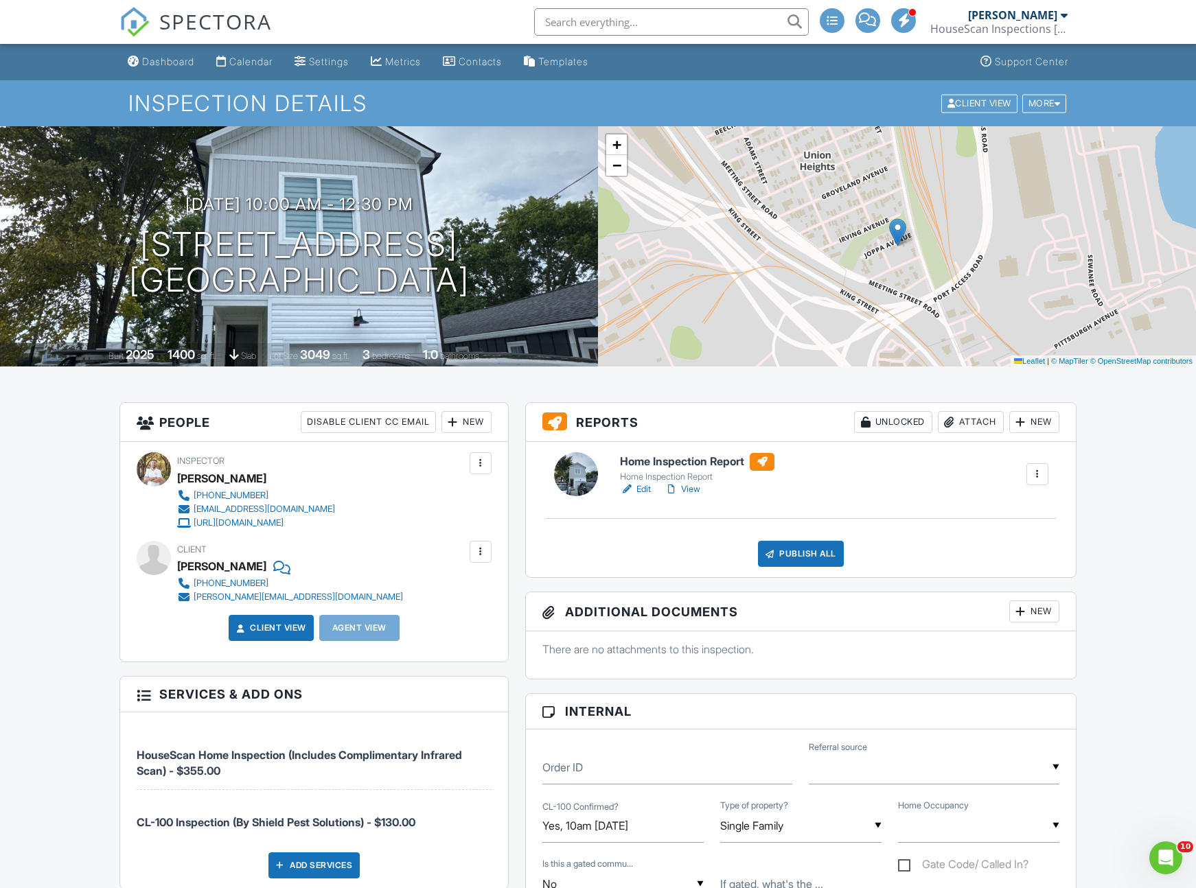
click at [956, 424] on div "Attach" at bounding box center [971, 422] width 66 height 22
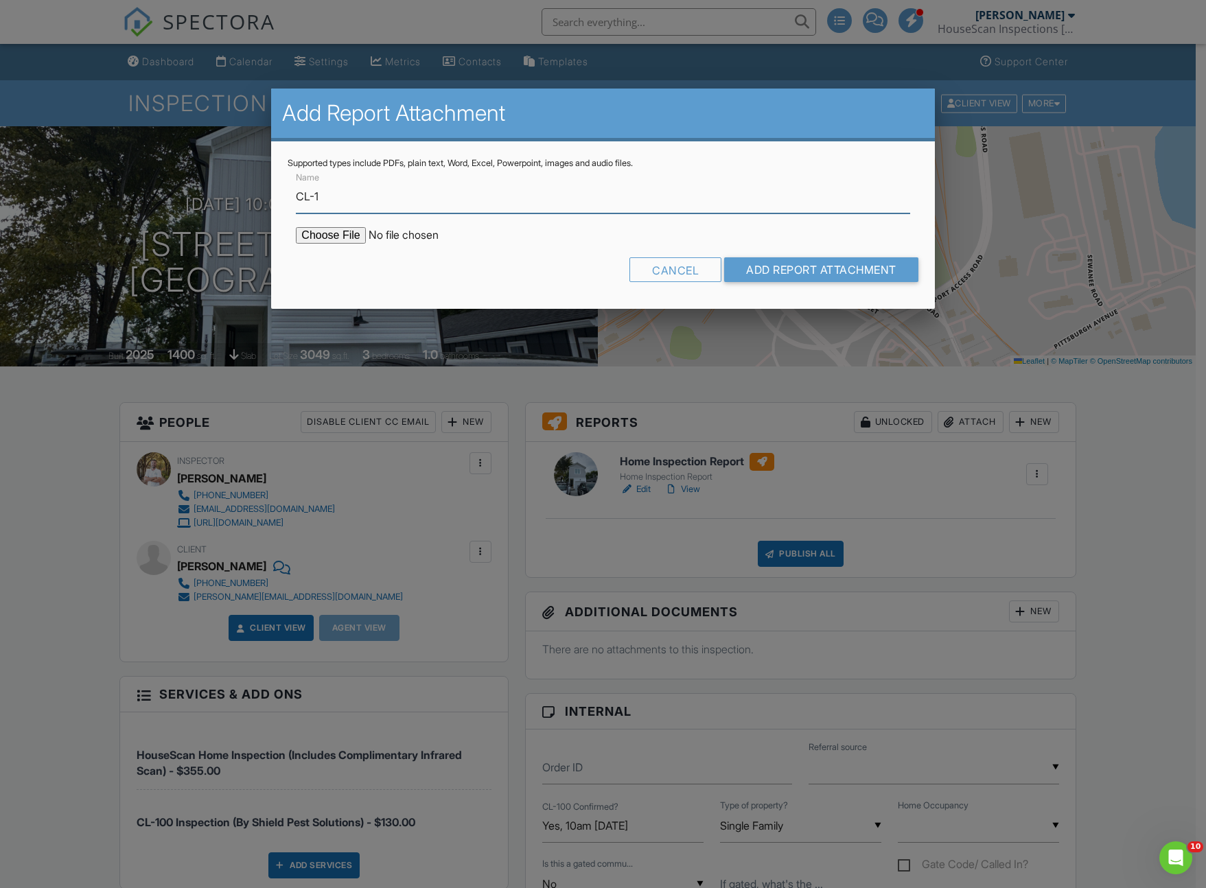
type input "CL-100 Report"
click at [349, 243] on input "file" at bounding box center [412, 235] width 233 height 16
type input "C:\fakepath\Doc-10281.pdf"
click at [792, 276] on input "Add Report Attachment" at bounding box center [821, 269] width 194 height 25
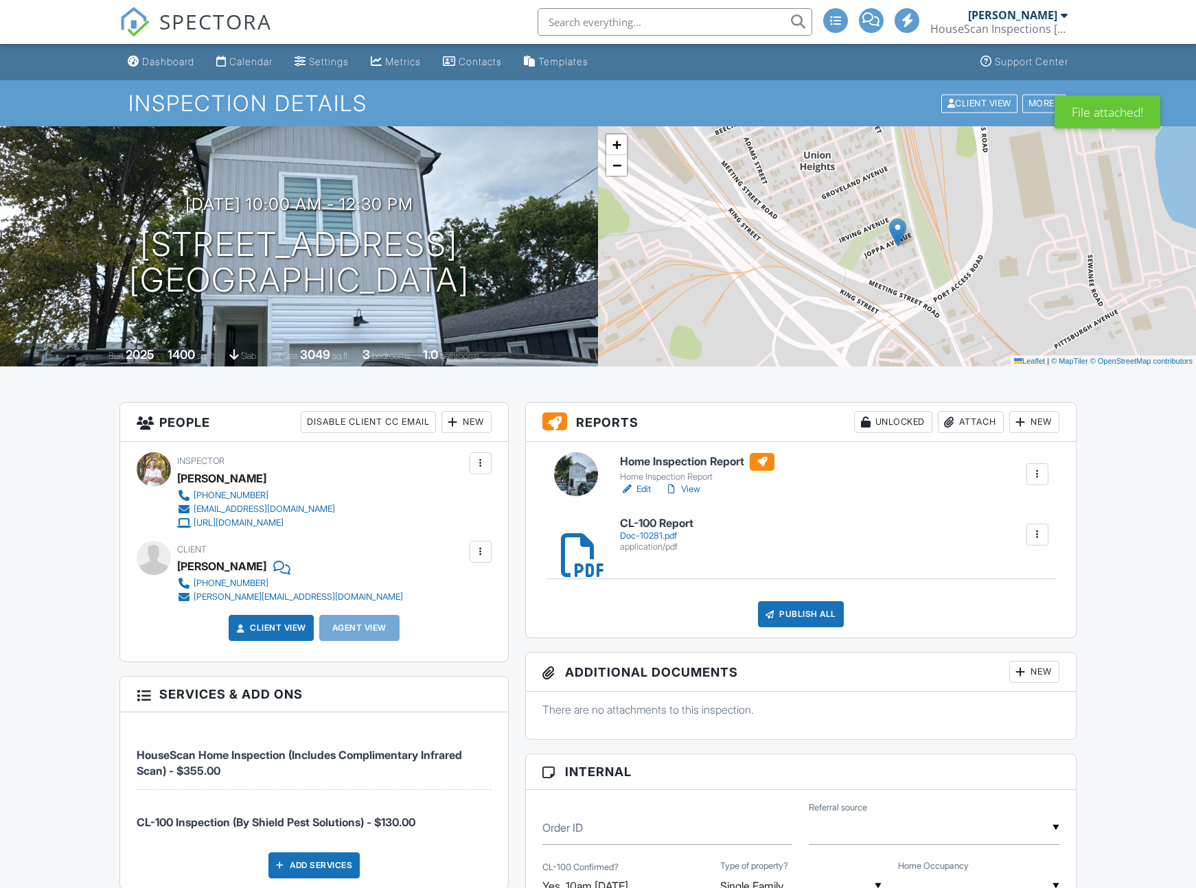
click at [699, 489] on link "View" at bounding box center [683, 490] width 36 height 14
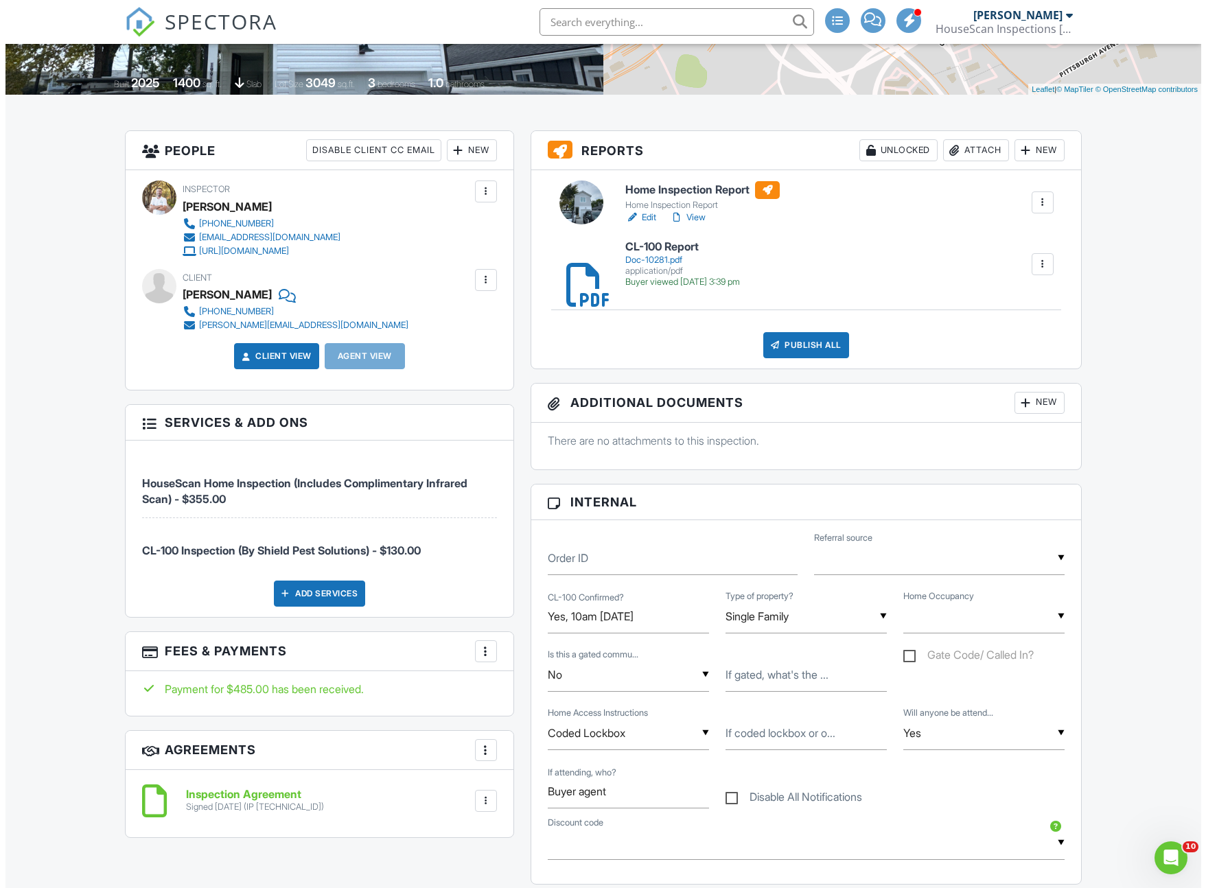
scroll to position [151, 0]
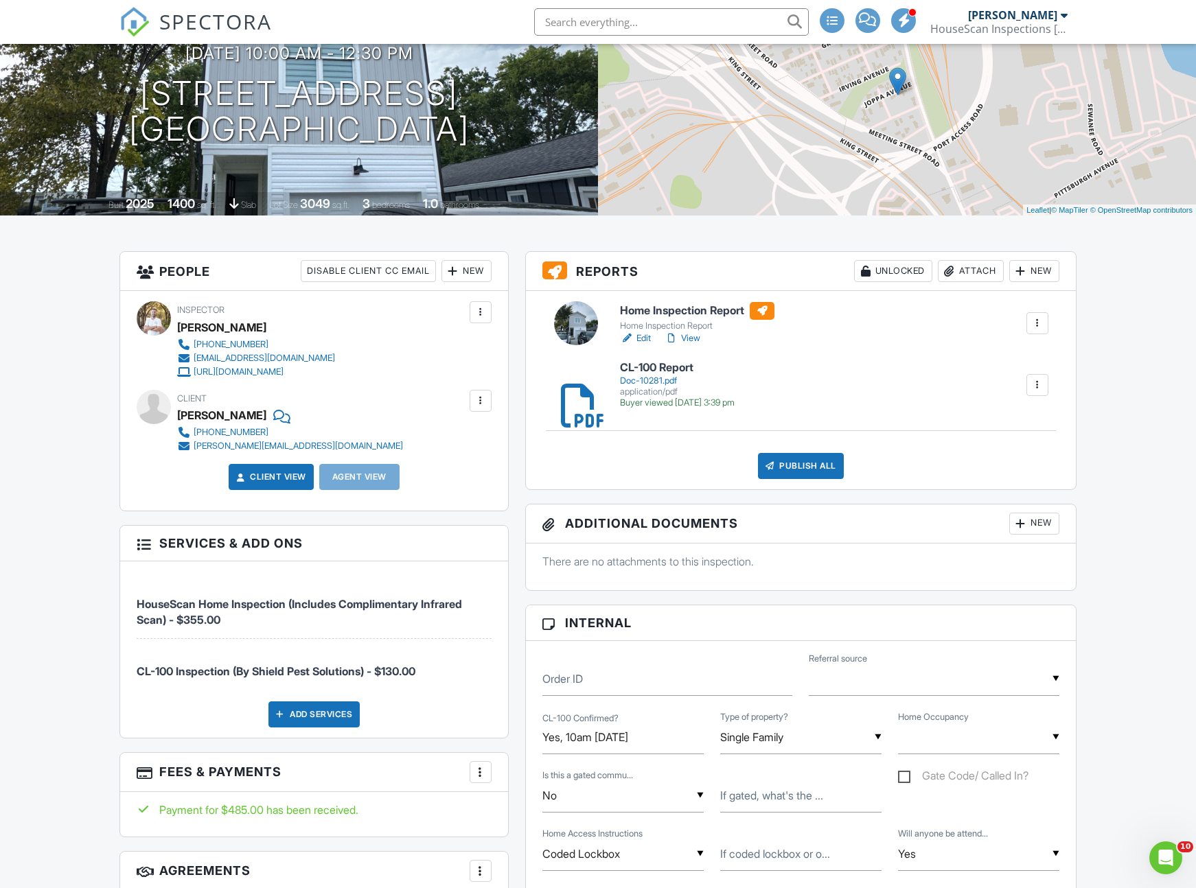
click at [796, 474] on div "Publish All" at bounding box center [801, 466] width 86 height 26
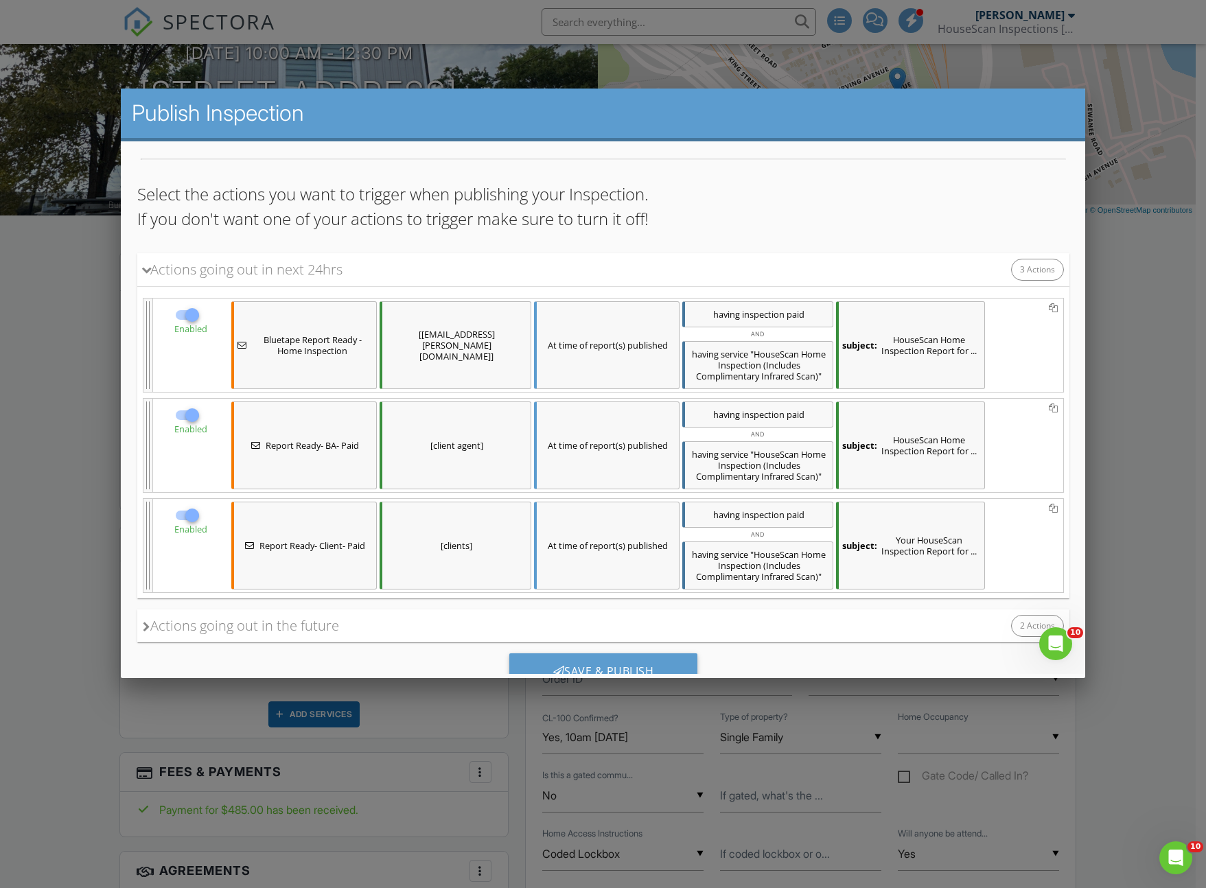
scroll to position [120, 0]
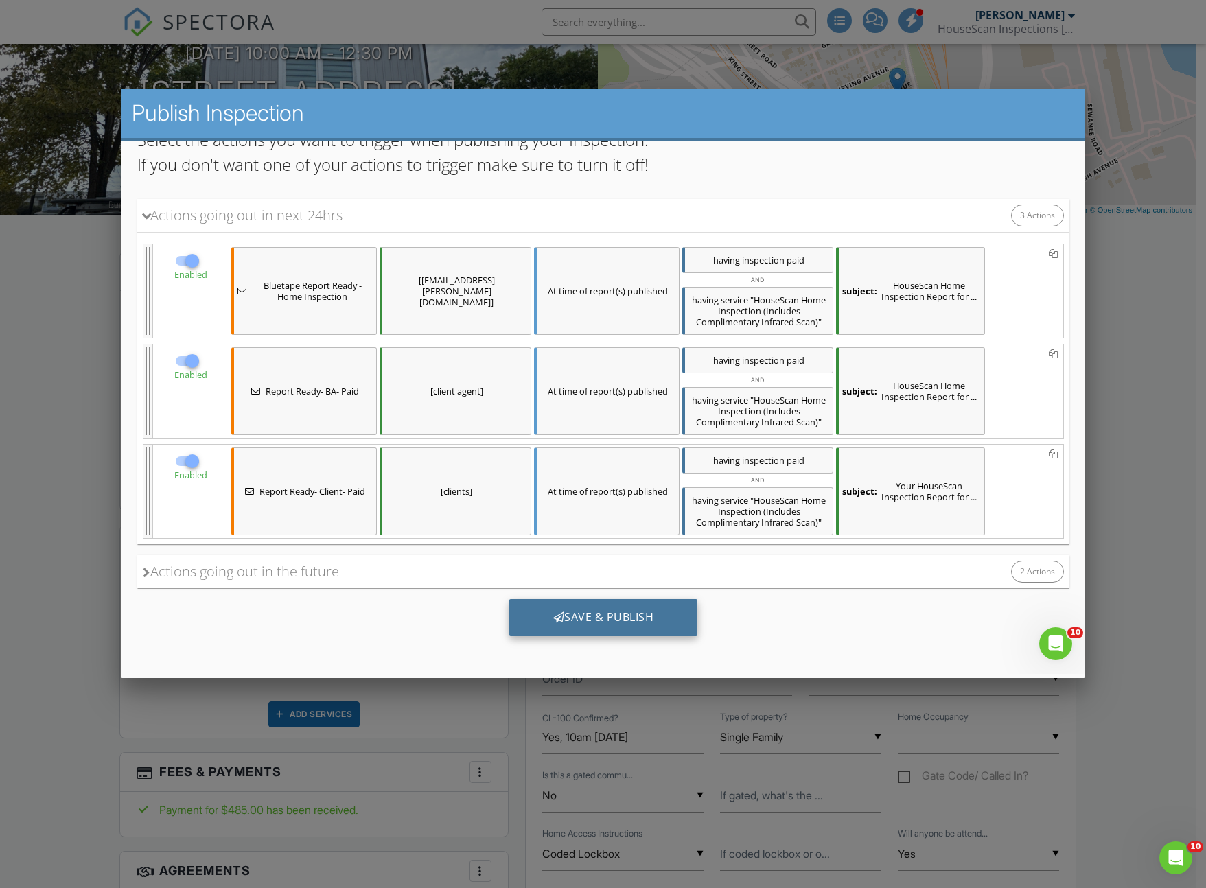
click at [592, 623] on div "Save & Publish" at bounding box center [603, 617] width 189 height 37
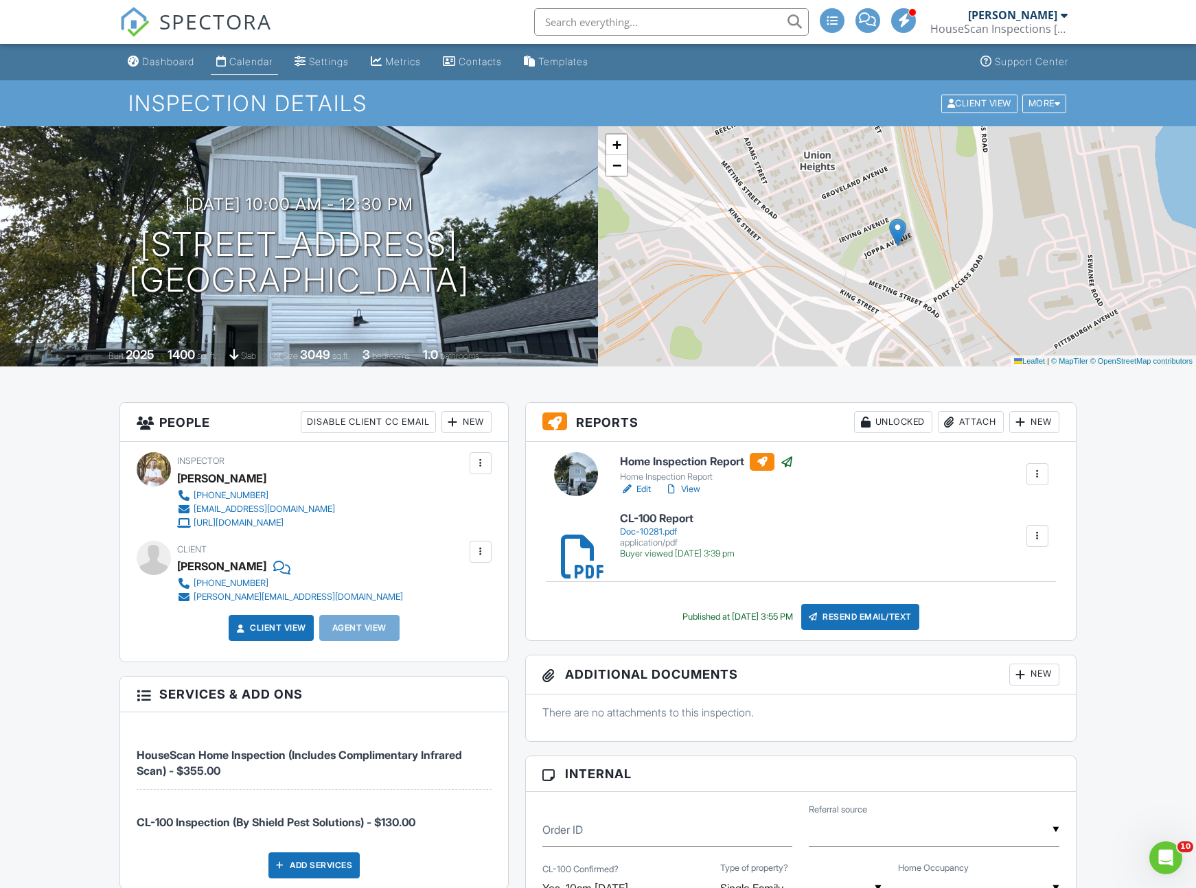
click at [271, 69] on link "Calendar" at bounding box center [244, 61] width 67 height 25
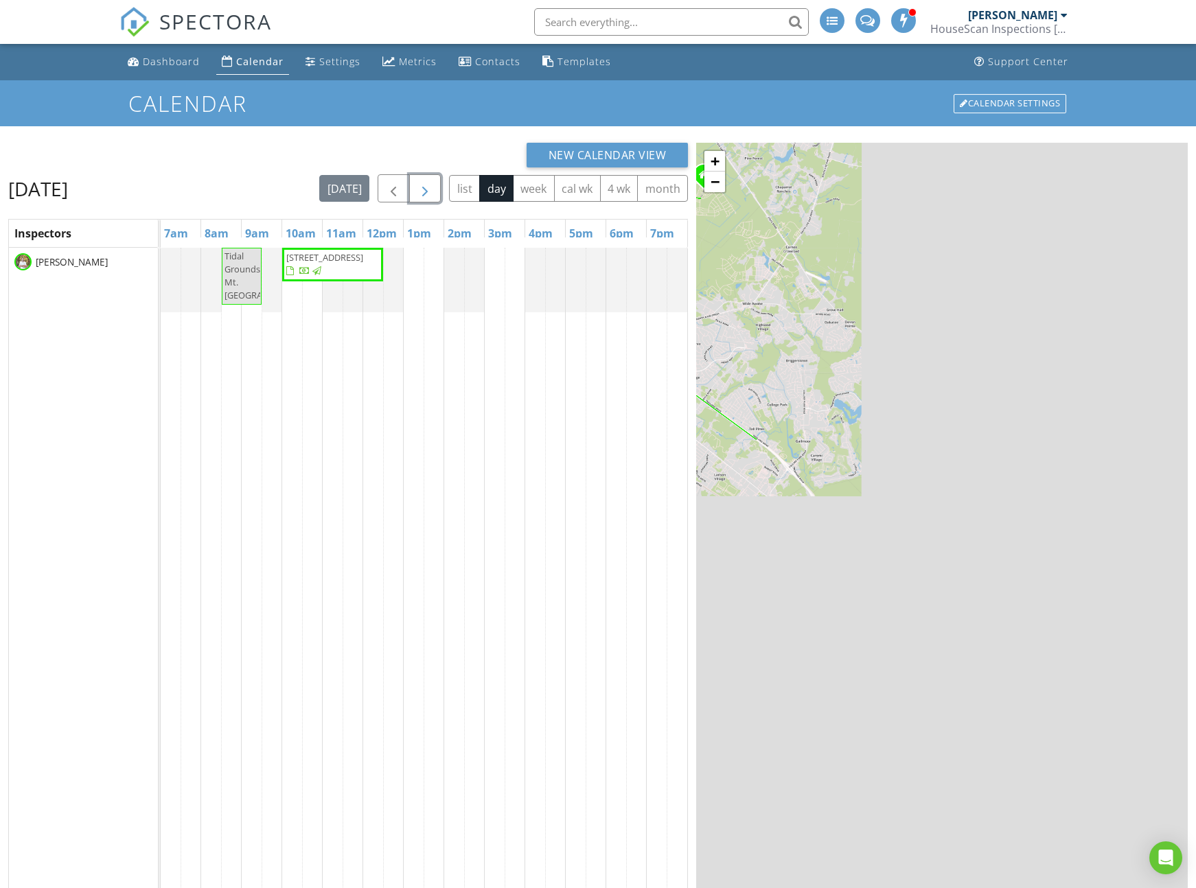
click at [426, 195] on span "button" at bounding box center [425, 189] width 16 height 16
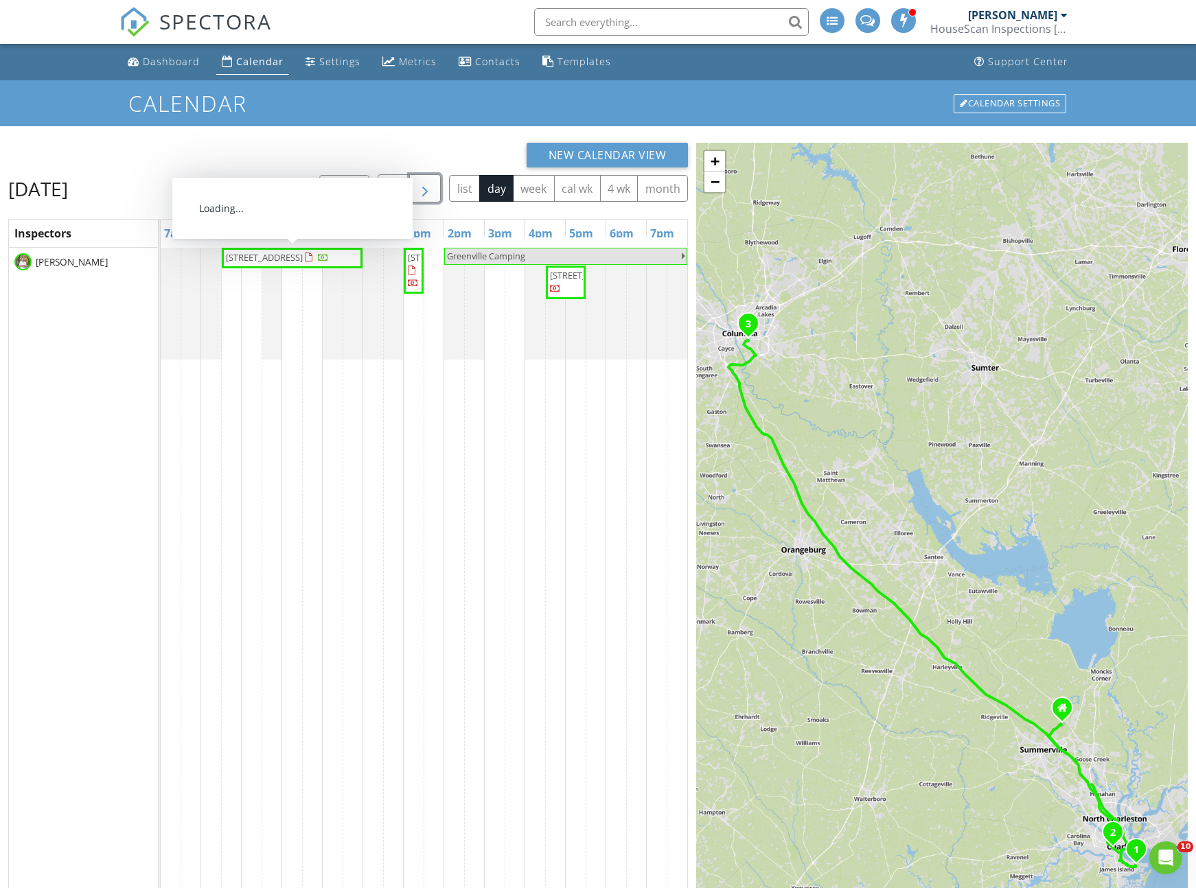
click at [293, 265] on span "734 Sterling Dr, Charleston 29412" at bounding box center [278, 258] width 106 height 14
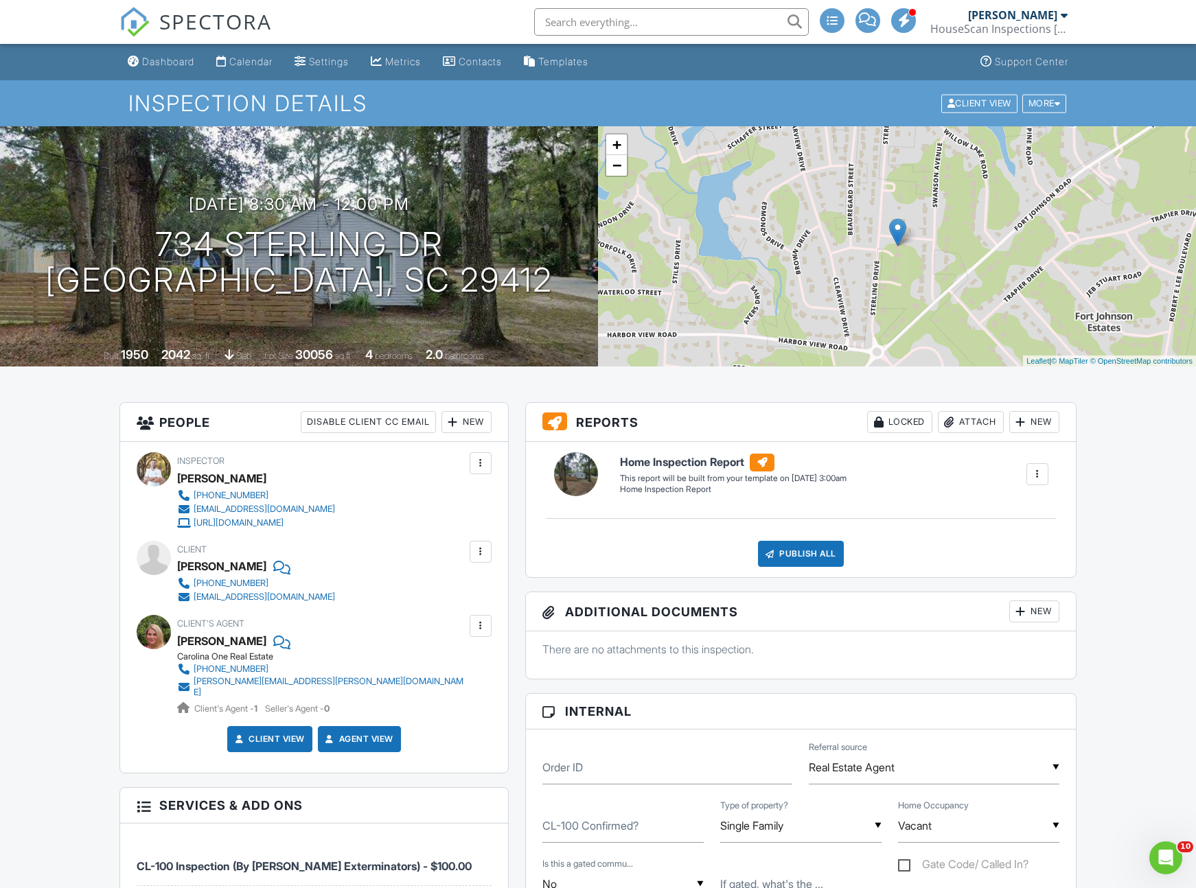
click at [949, 422] on div at bounding box center [950, 422] width 14 height 14
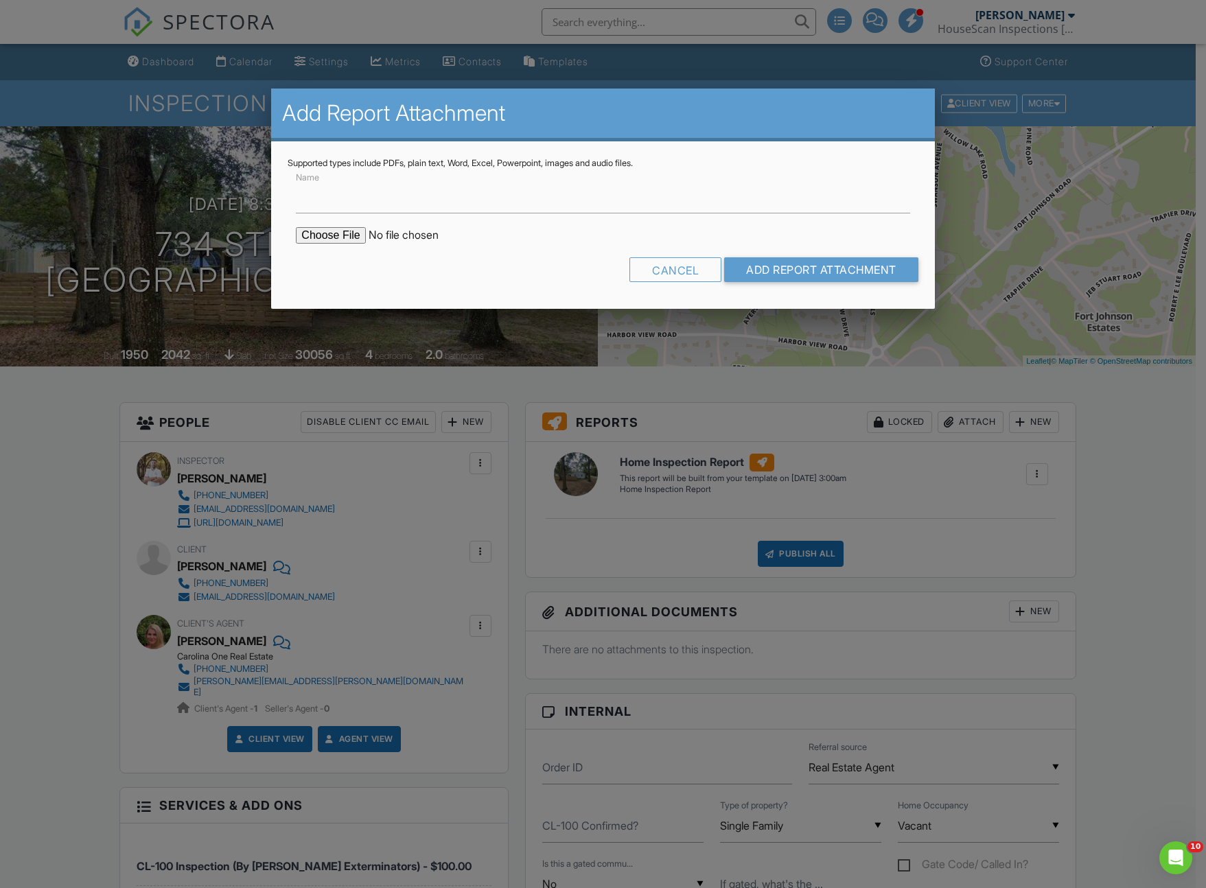
click at [337, 237] on input "file" at bounding box center [412, 235] width 233 height 16
type input "C:\fakepath\195728_36193159_589.pdf"
click at [330, 200] on input "Name" at bounding box center [603, 197] width 614 height 34
type input "BuildCheck Report"
click at [829, 272] on input "Add Report Attachment" at bounding box center [821, 269] width 194 height 25
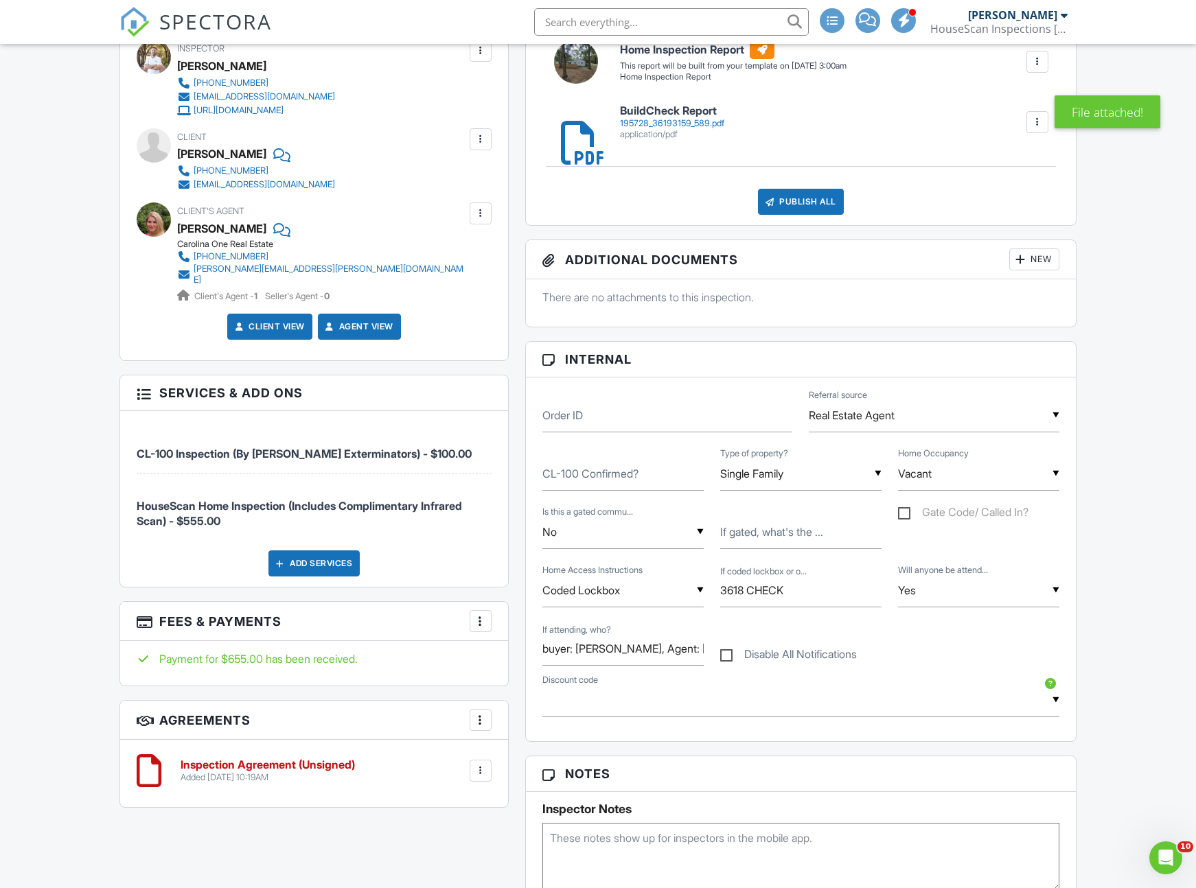
scroll to position [702, 0]
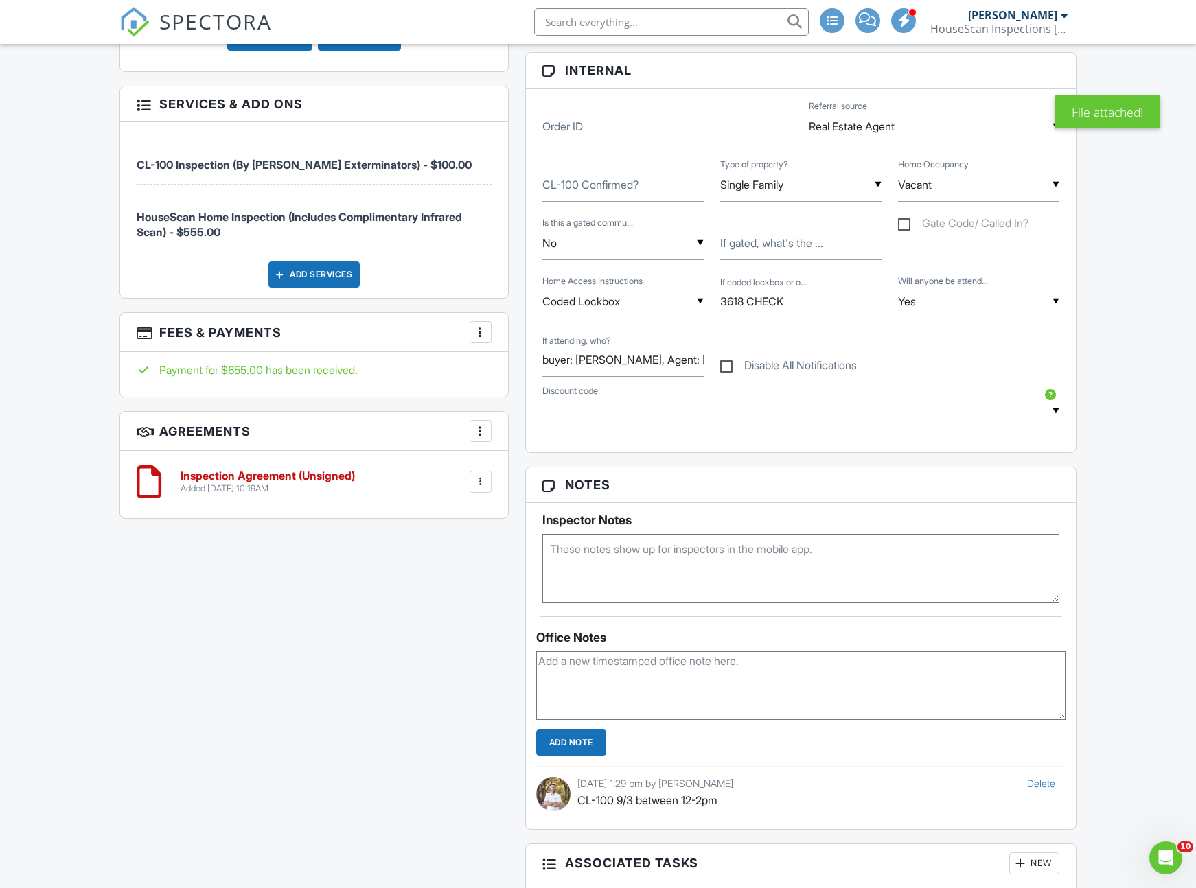
click at [592, 569] on textarea at bounding box center [800, 568] width 517 height 69
click at [599, 568] on textarea "Roof: 2017 Windows; 2021" at bounding box center [800, 568] width 517 height 69
type textarea "Roof: 2017 Windows: 2021"
click at [475, 567] on div "All emails and texts are disabled for this inspection! All emails and texts hav…" at bounding box center [598, 476] width 974 height 1550
click at [465, 574] on div "All emails and texts are disabled for this inspection! All emails and texts hav…" at bounding box center [598, 476] width 974 height 1550
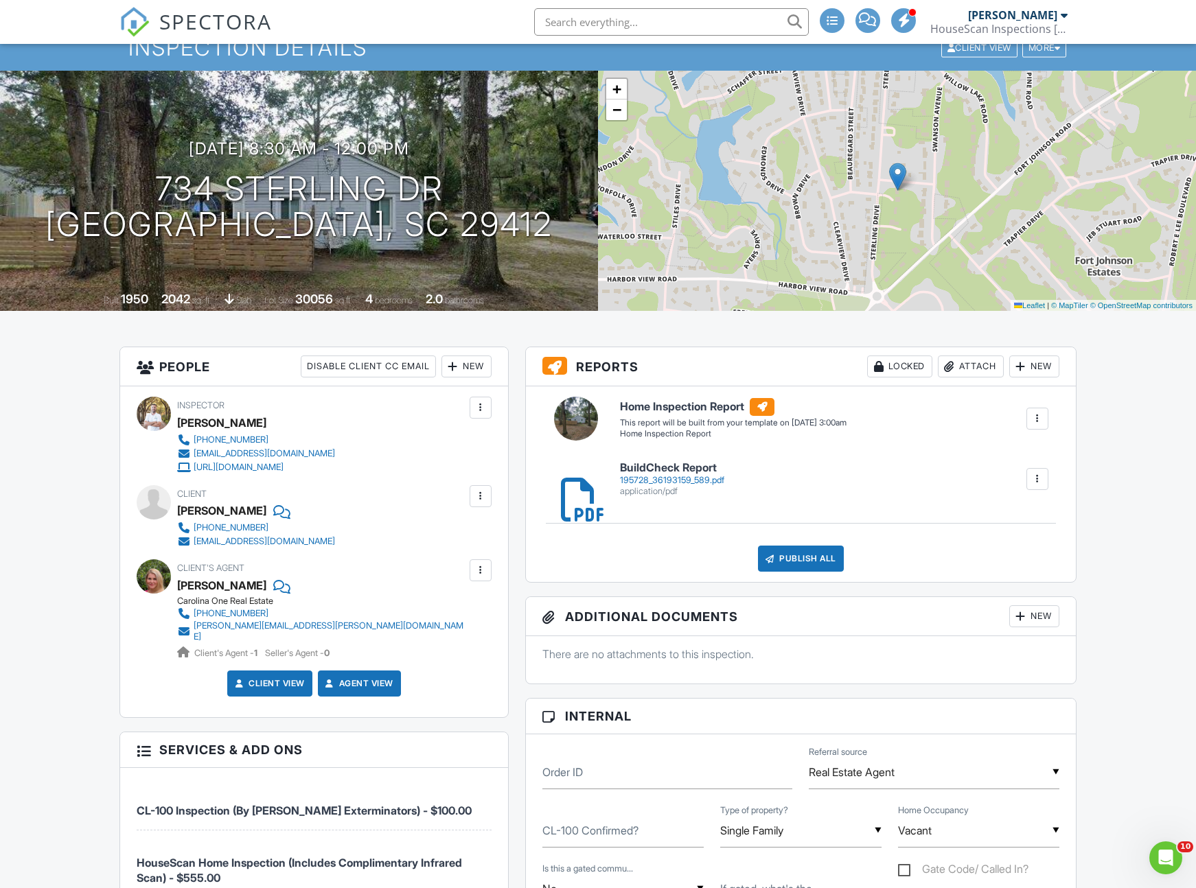
scroll to position [0, 0]
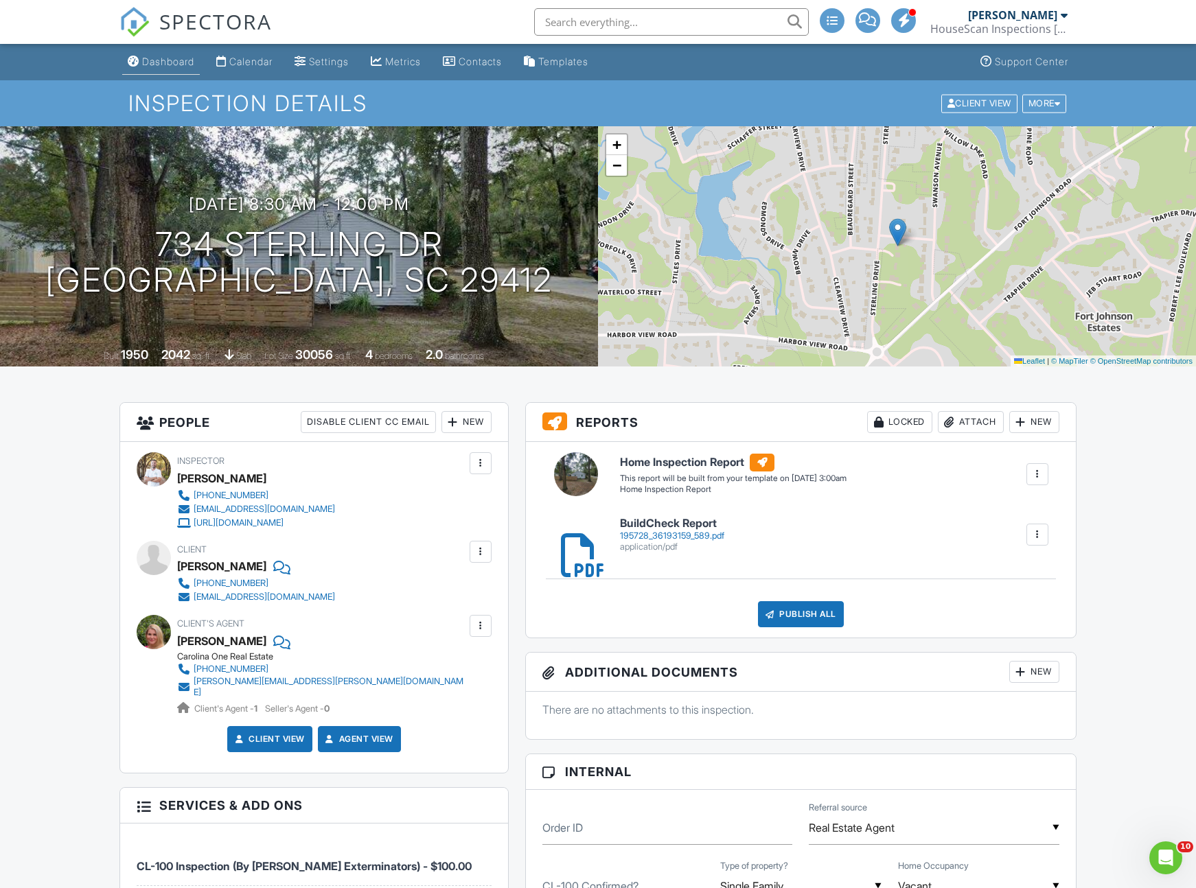
click at [174, 66] on div "Dashboard" at bounding box center [168, 62] width 52 height 12
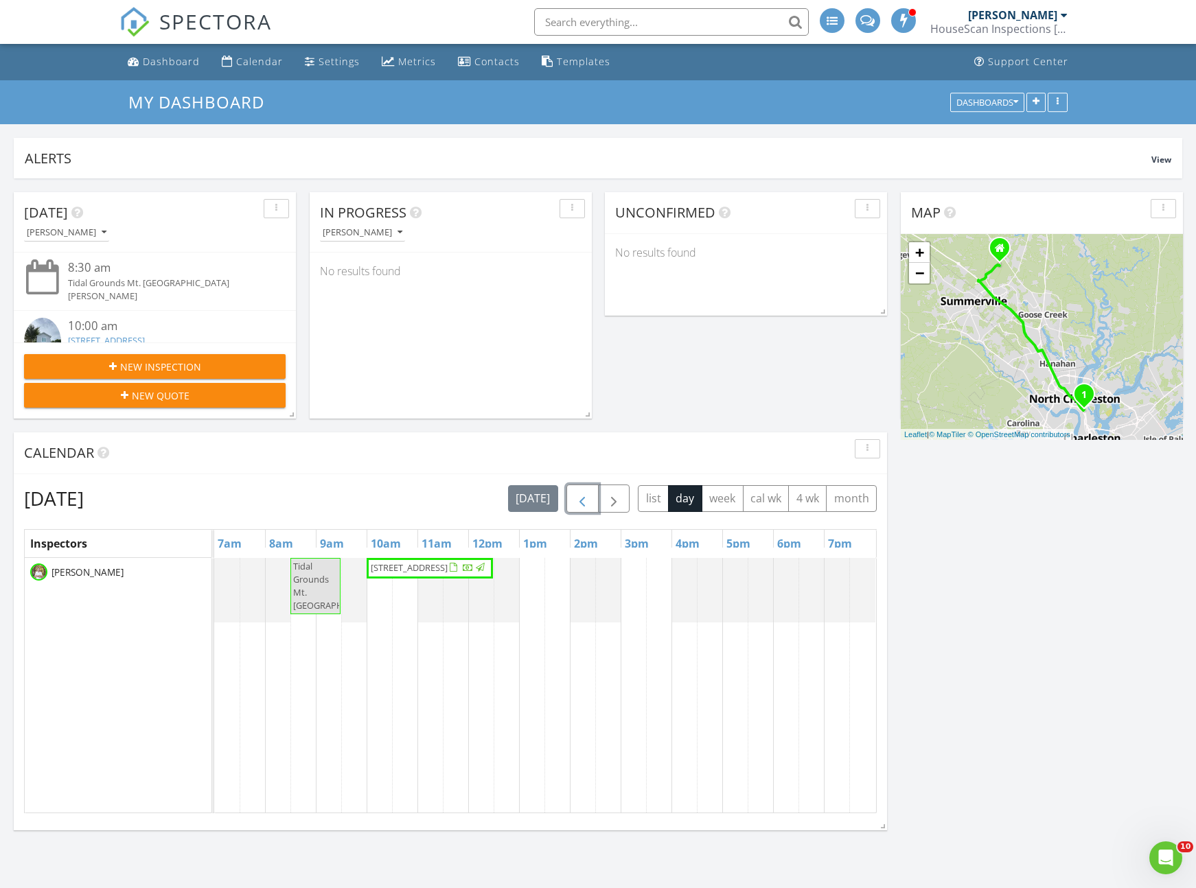
click at [587, 505] on span "button" at bounding box center [582, 499] width 16 height 16
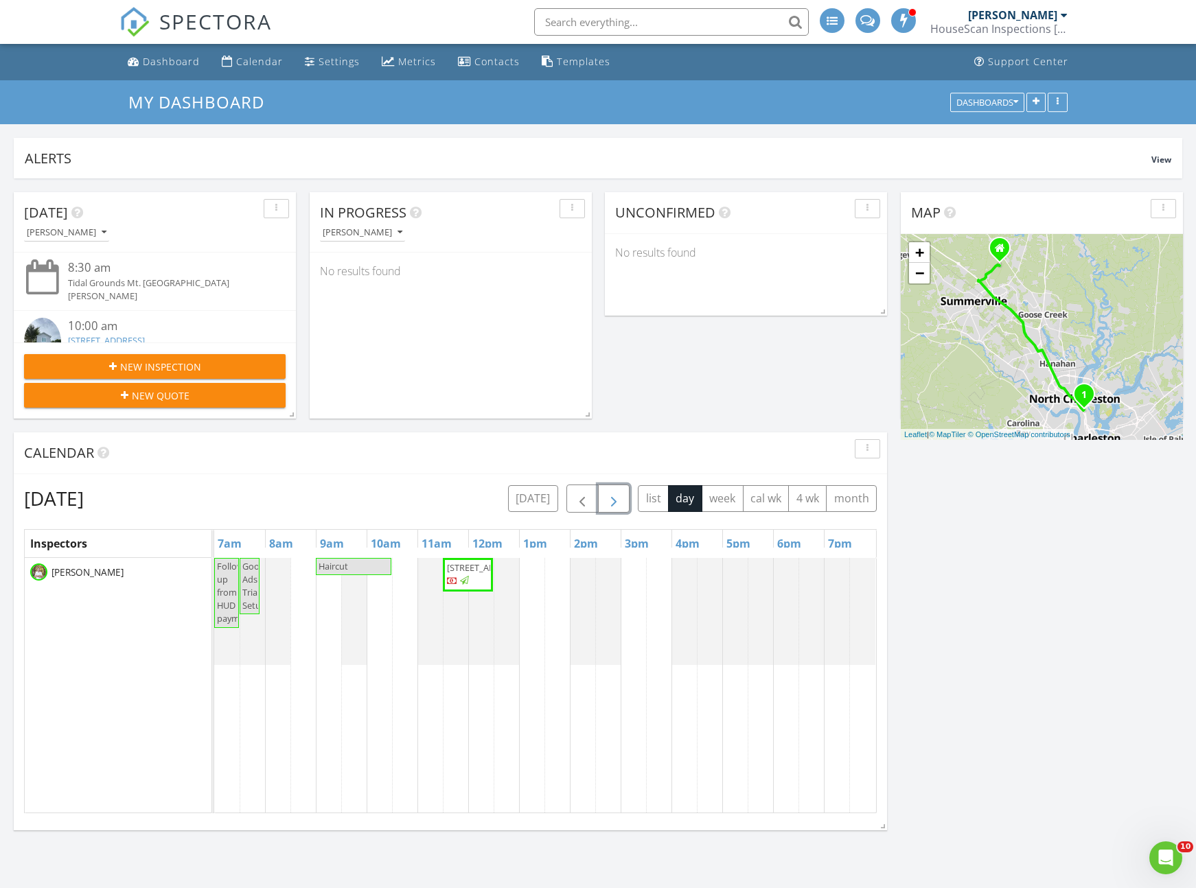
click at [609, 505] on span "button" at bounding box center [614, 499] width 16 height 16
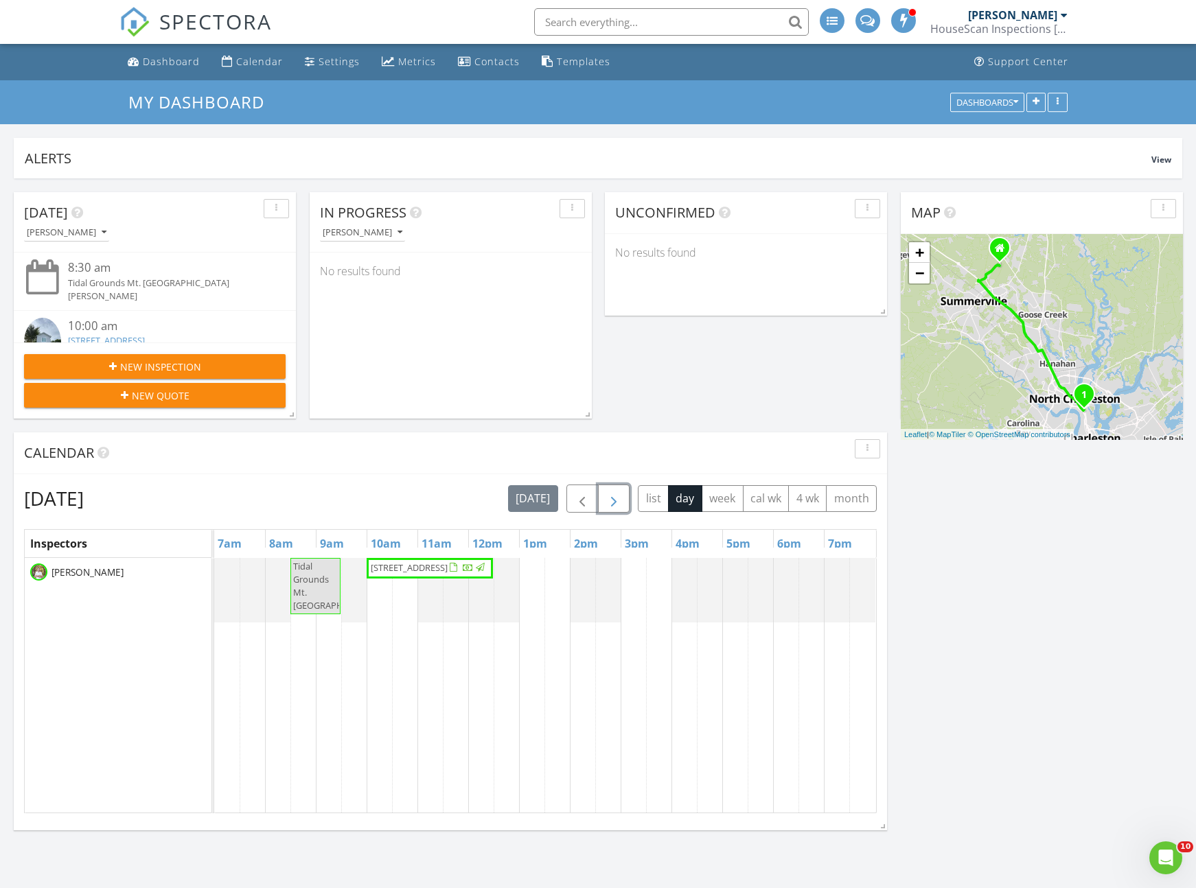
click at [612, 503] on span "button" at bounding box center [614, 499] width 16 height 16
